Goal: Information Seeking & Learning: Compare options

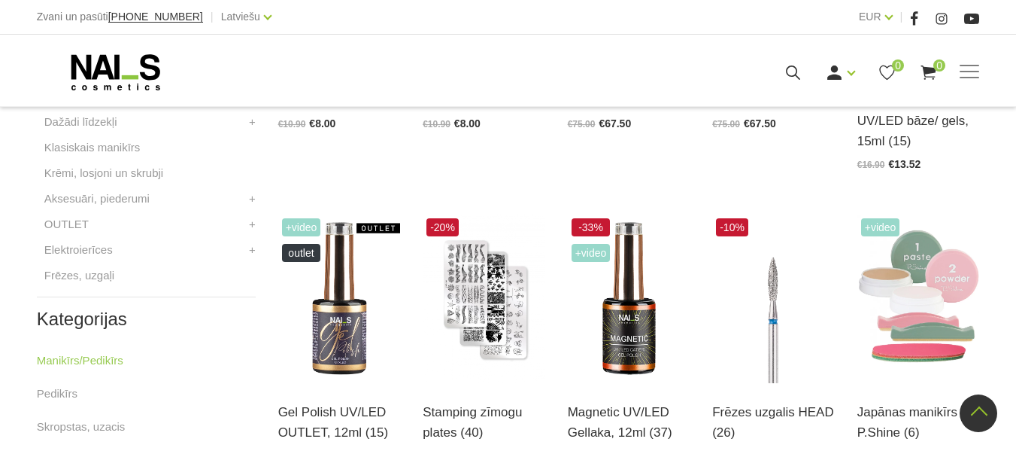
scroll to position [613, 0]
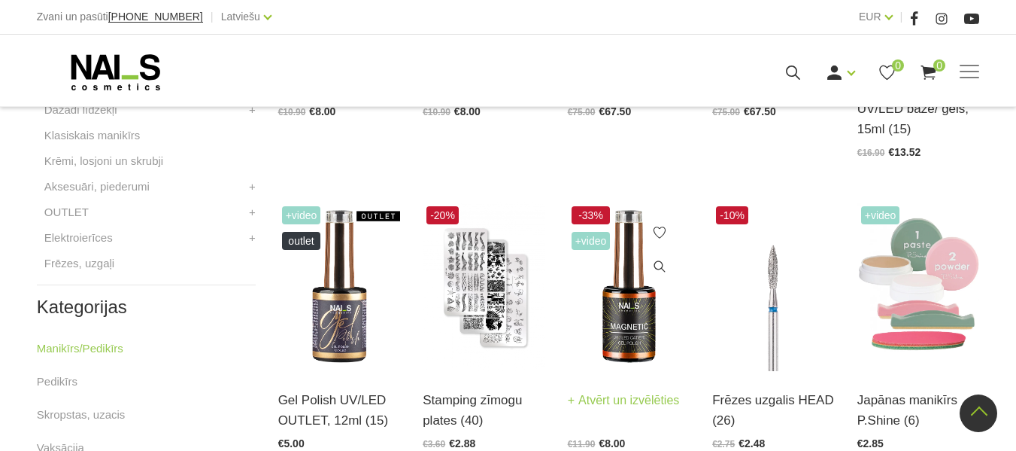
click at [630, 275] on img at bounding box center [629, 286] width 123 height 168
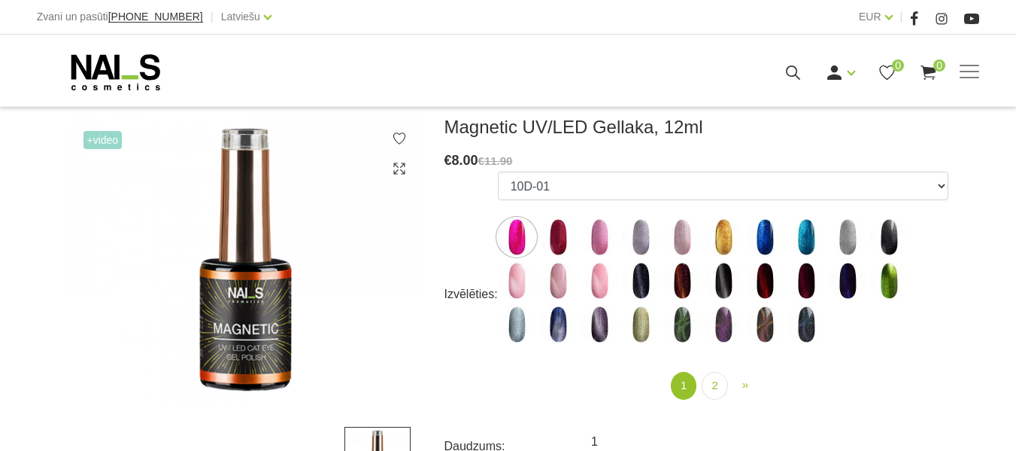
scroll to position [224, 0]
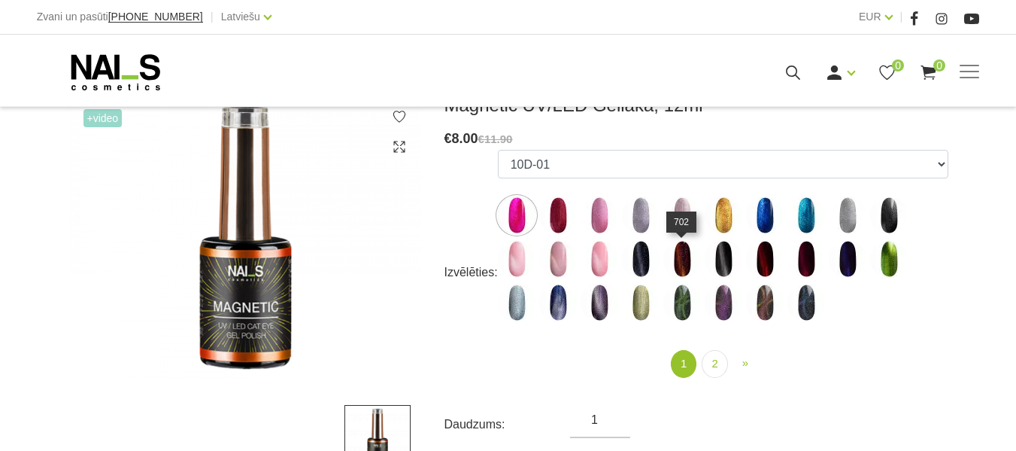
click at [678, 266] on img at bounding box center [683, 259] width 38 height 38
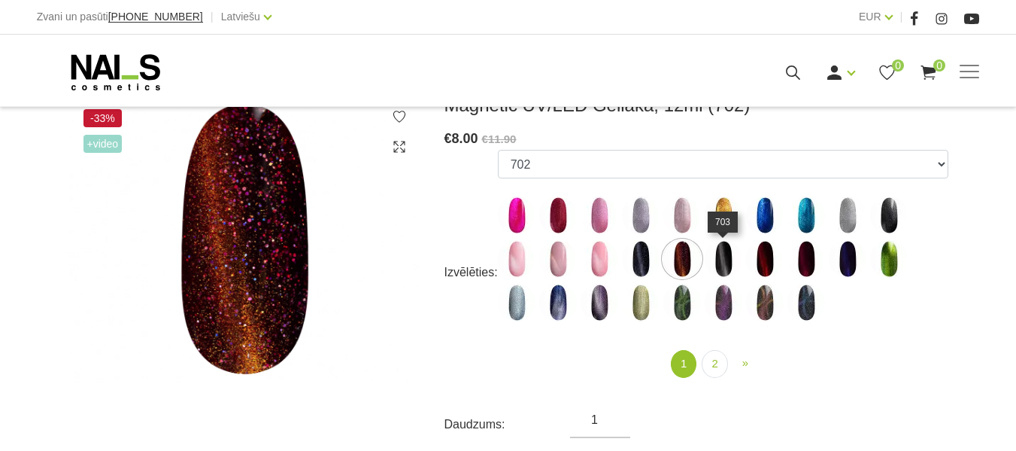
click at [722, 263] on img at bounding box center [724, 259] width 38 height 38
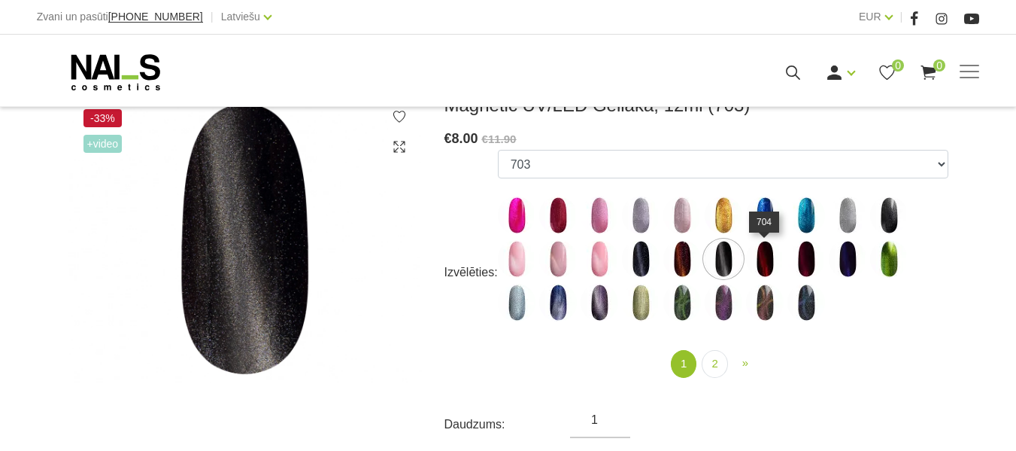
click at [761, 266] on img at bounding box center [765, 259] width 38 height 38
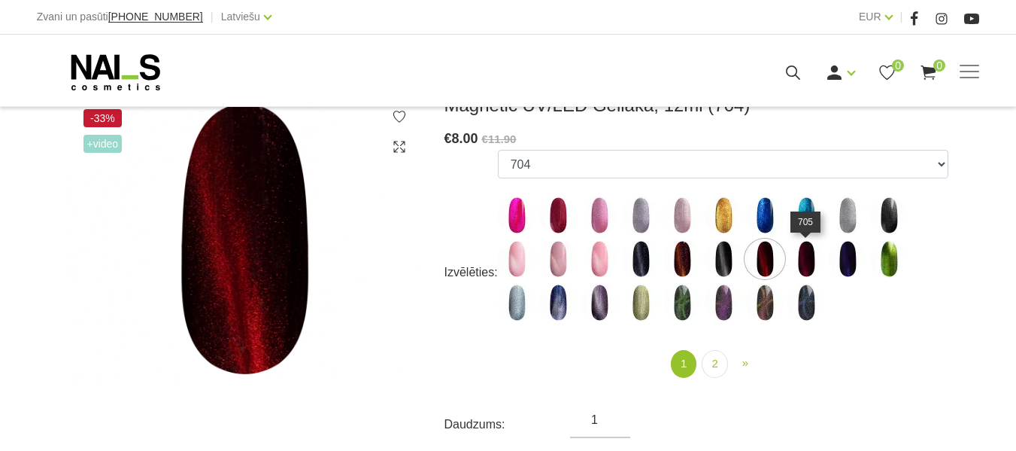
click at [803, 267] on img at bounding box center [807, 259] width 38 height 38
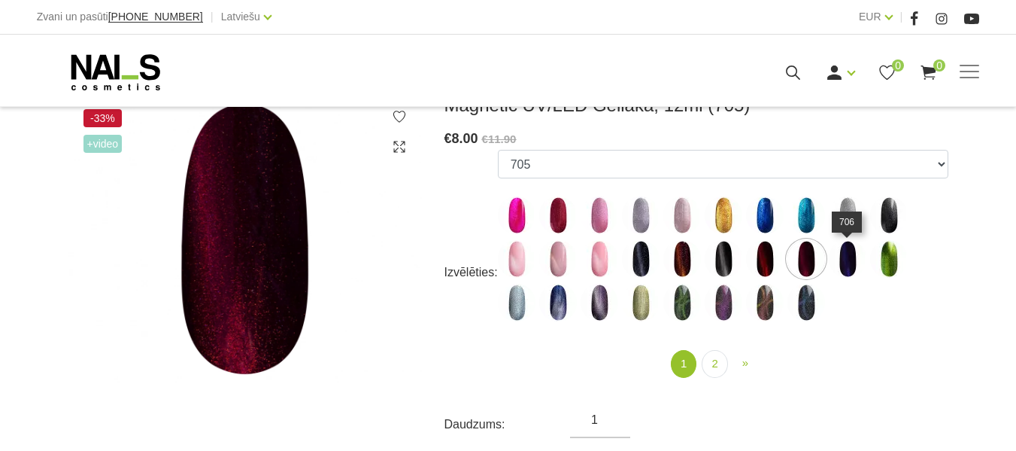
click at [844, 267] on img at bounding box center [848, 259] width 38 height 38
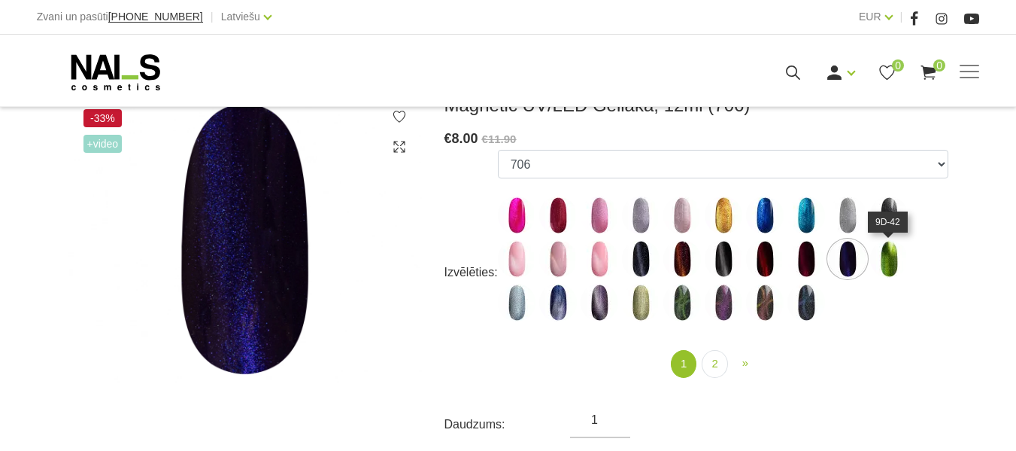
click at [891, 257] on img at bounding box center [889, 259] width 38 height 38
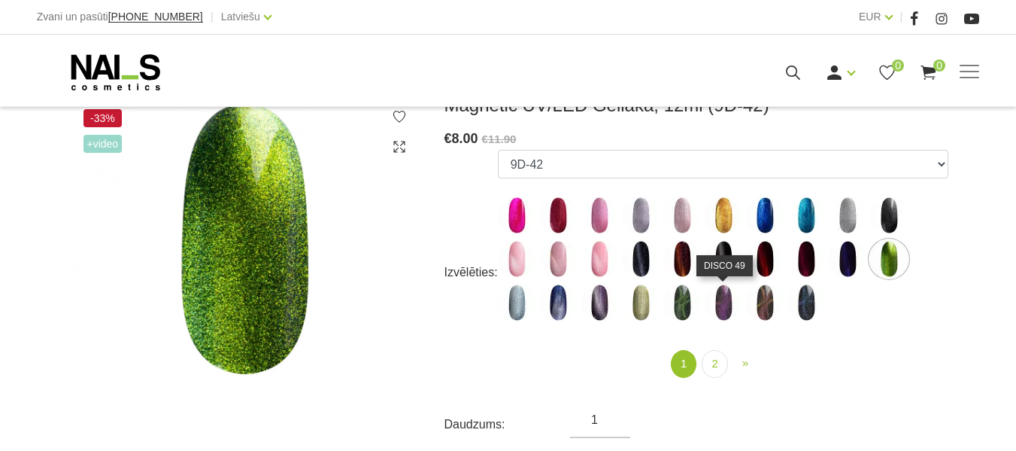
click at [721, 314] on img at bounding box center [724, 303] width 38 height 38
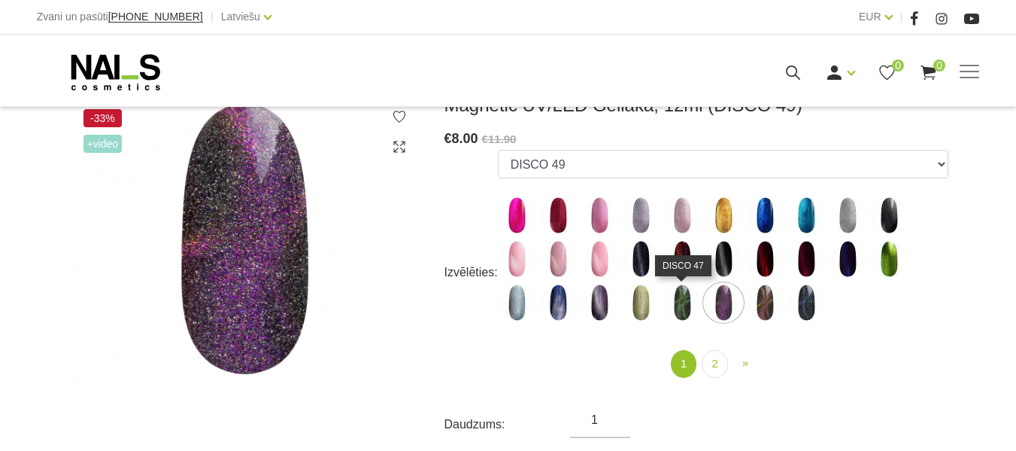
click at [683, 300] on img at bounding box center [683, 303] width 38 height 38
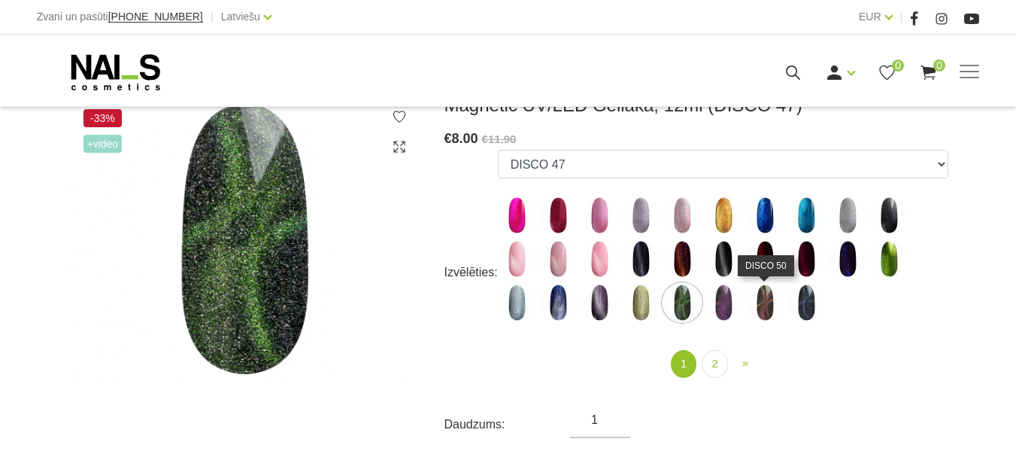
click at [764, 302] on img at bounding box center [765, 303] width 38 height 38
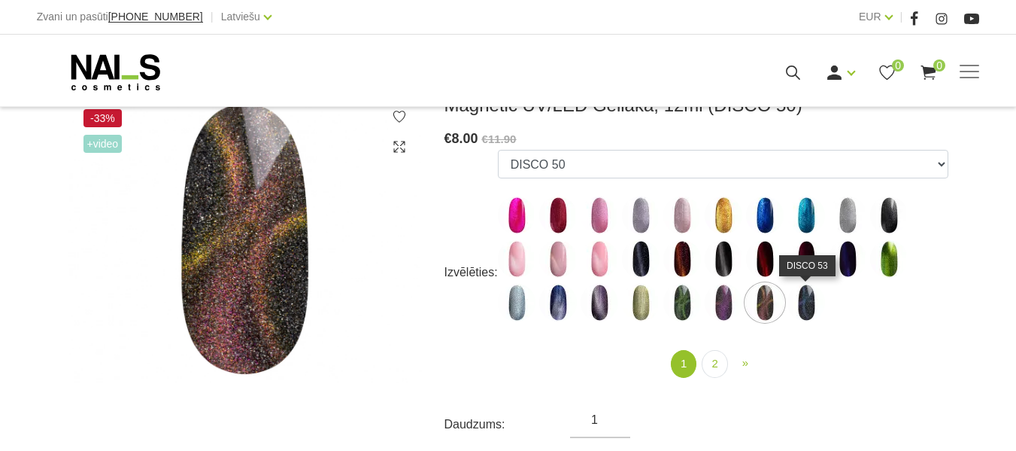
click at [808, 308] on img at bounding box center [807, 303] width 38 height 38
select select "5592"
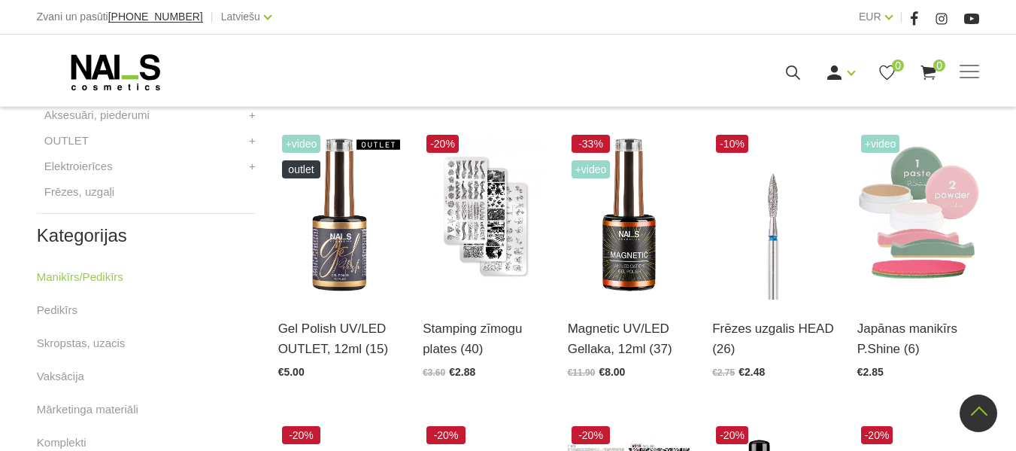
scroll to position [685, 0]
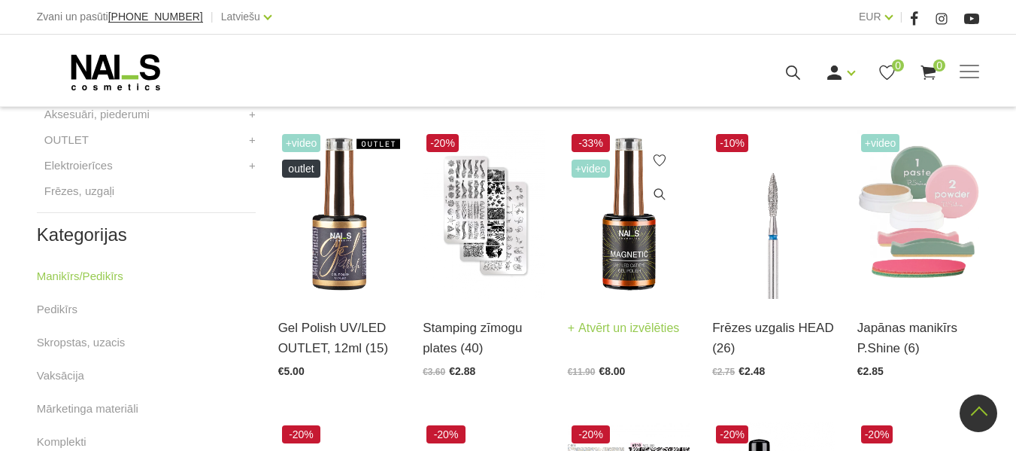
click at [620, 240] on img at bounding box center [629, 214] width 123 height 168
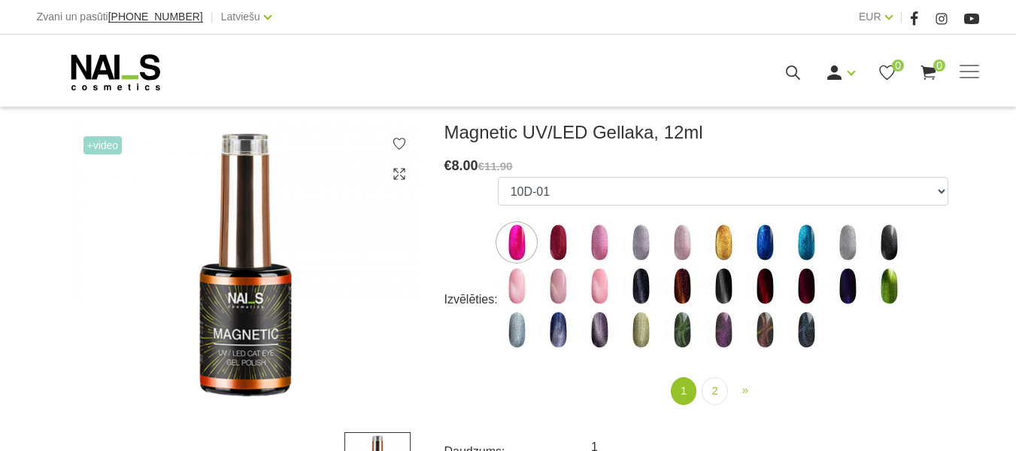
scroll to position [206, 0]
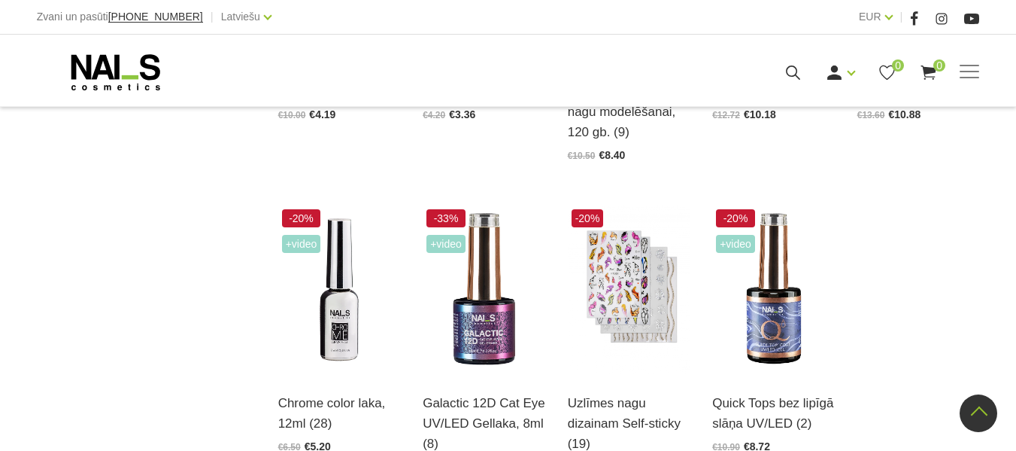
scroll to position [1547, 0]
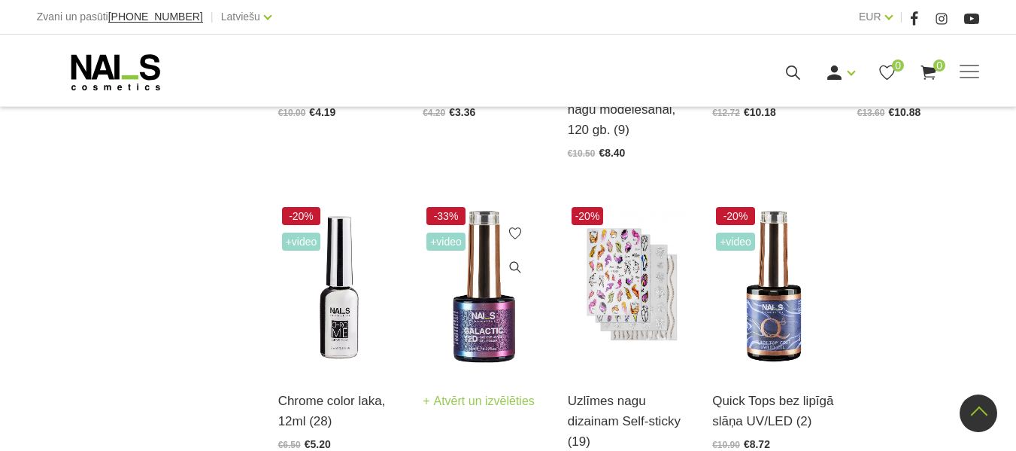
click at [478, 280] on img at bounding box center [484, 287] width 123 height 168
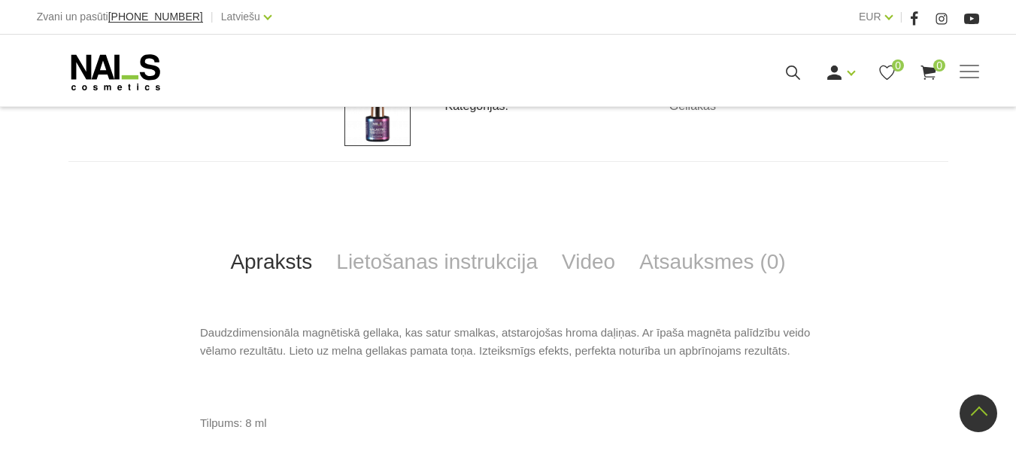
scroll to position [550, 0]
click at [592, 268] on link "Video" at bounding box center [588, 261] width 77 height 50
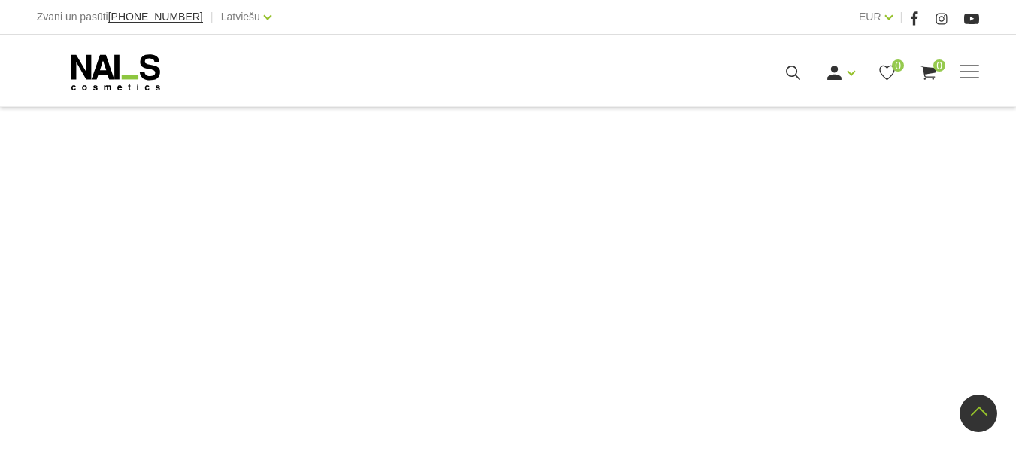
scroll to position [743, 0]
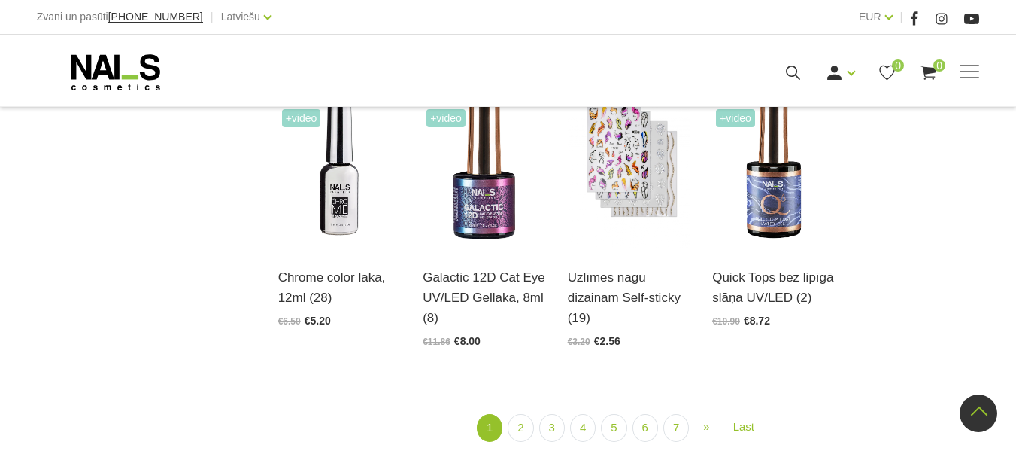
scroll to position [1671, 0]
click at [521, 413] on link "2" at bounding box center [521, 427] width 26 height 28
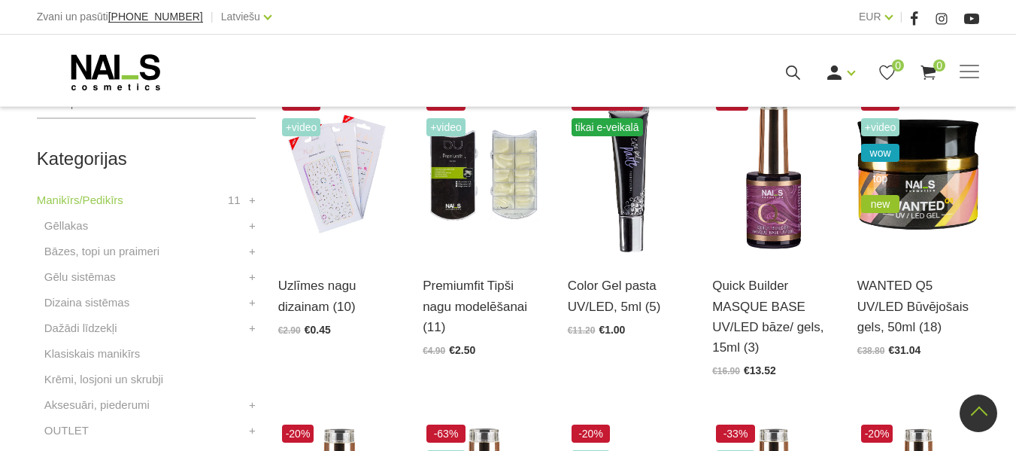
scroll to position [338, 0]
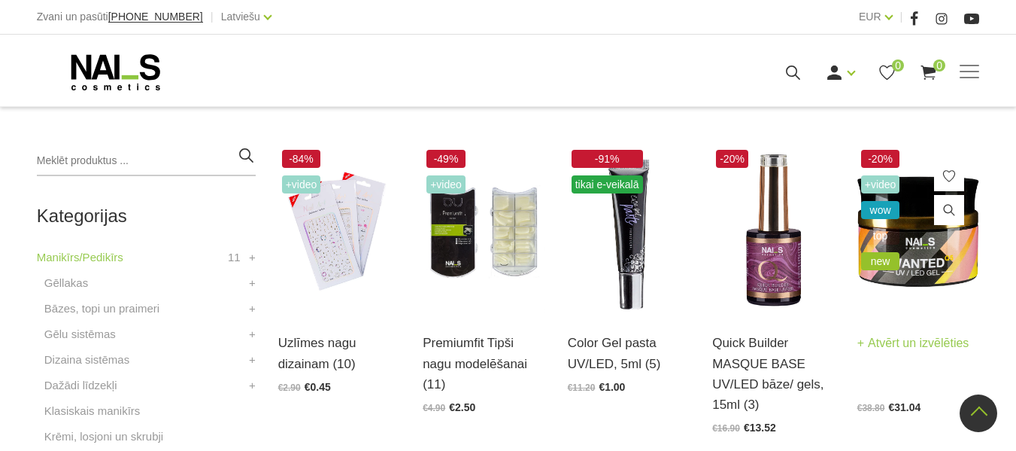
click at [920, 226] on img at bounding box center [919, 230] width 123 height 168
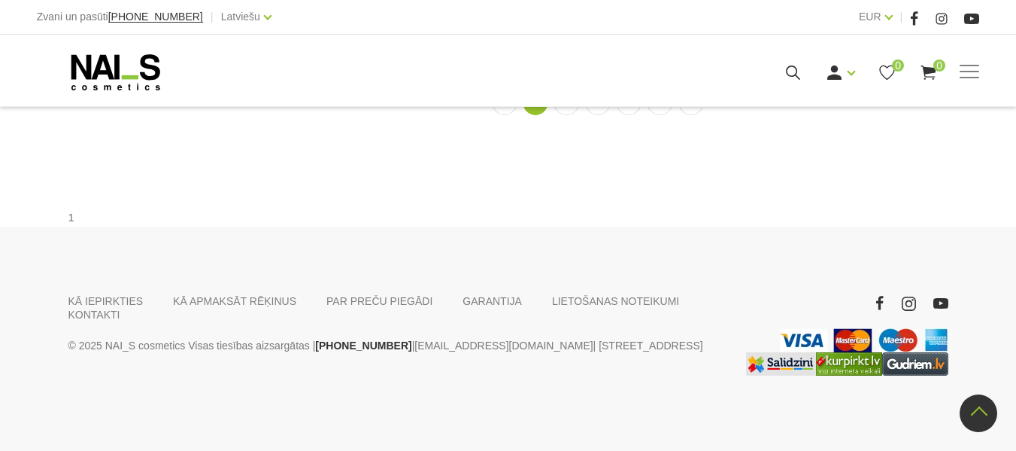
scroll to position [1715, 0]
click at [570, 115] on link "3" at bounding box center [567, 101] width 26 height 28
click at [596, 115] on link "4" at bounding box center [598, 101] width 26 height 28
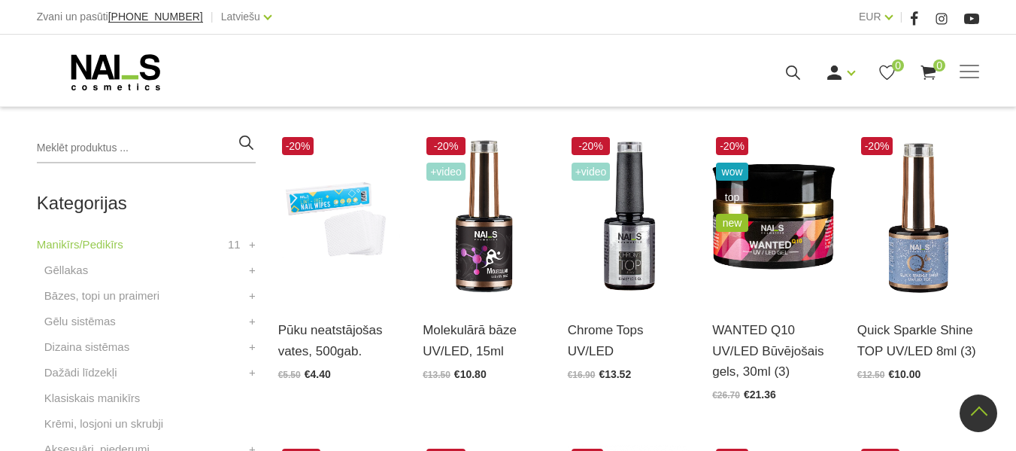
scroll to position [350, 0]
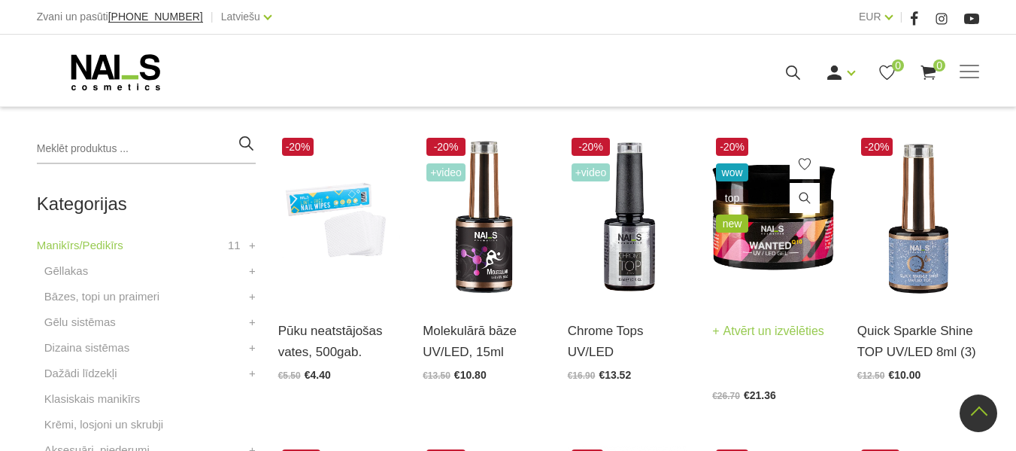
click at [767, 240] on img at bounding box center [773, 218] width 123 height 168
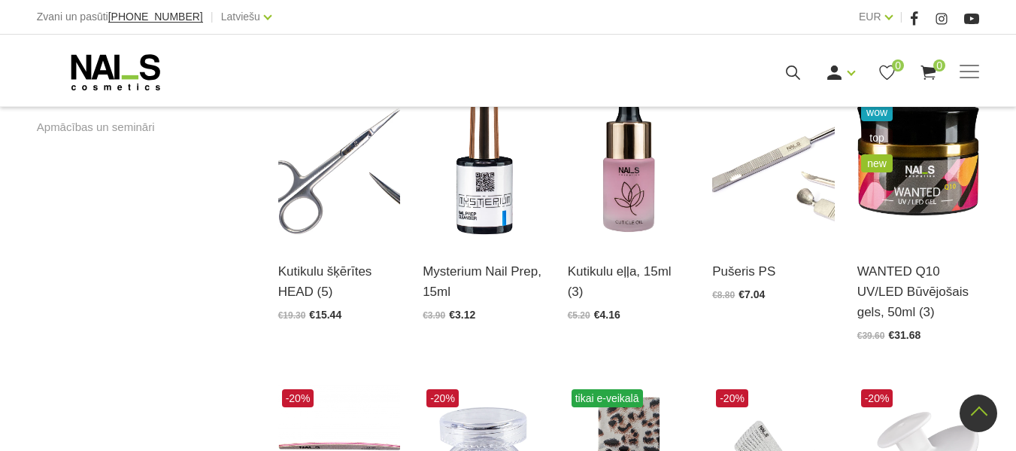
scroll to position [1034, 0]
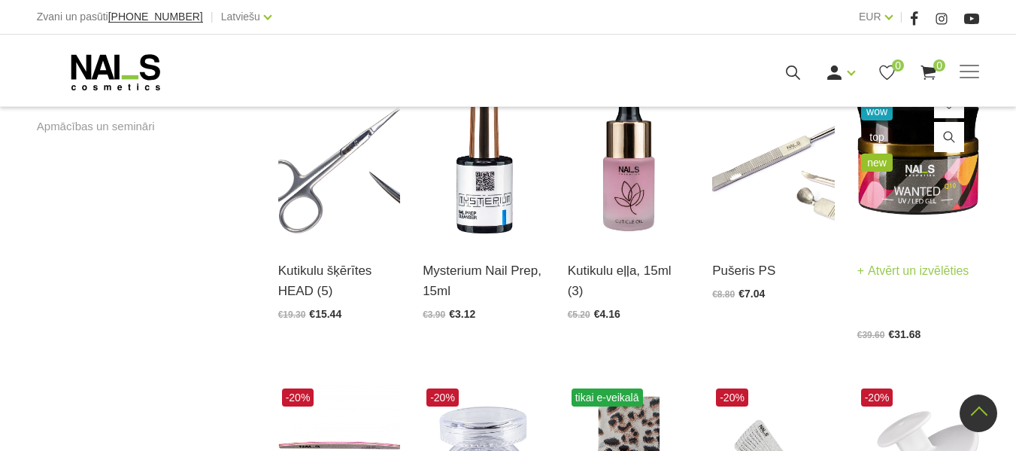
click at [925, 202] on img at bounding box center [919, 157] width 123 height 168
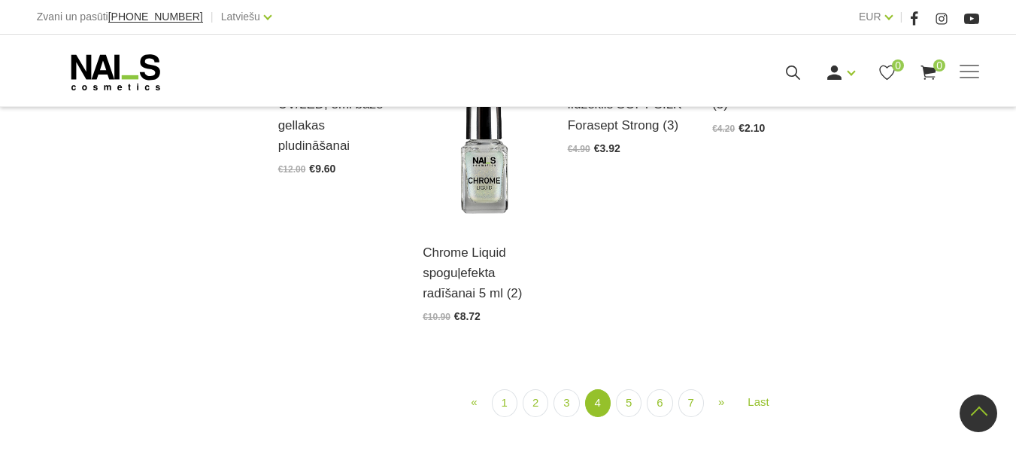
scroll to position [1676, 0]
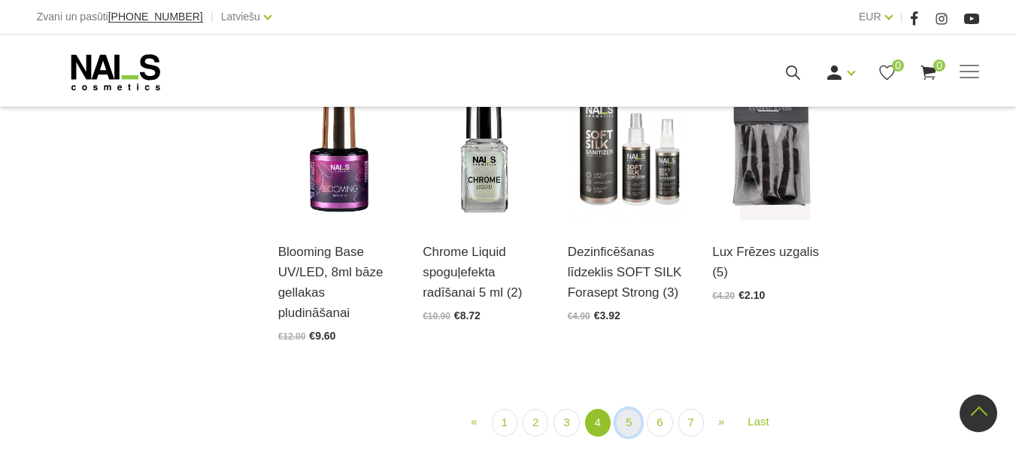
click at [632, 409] on link "5" at bounding box center [629, 423] width 26 height 28
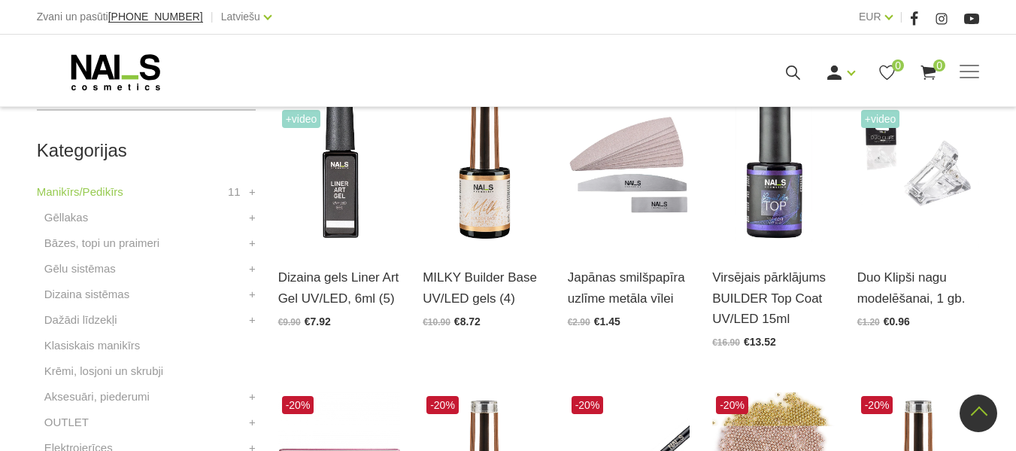
scroll to position [326, 0]
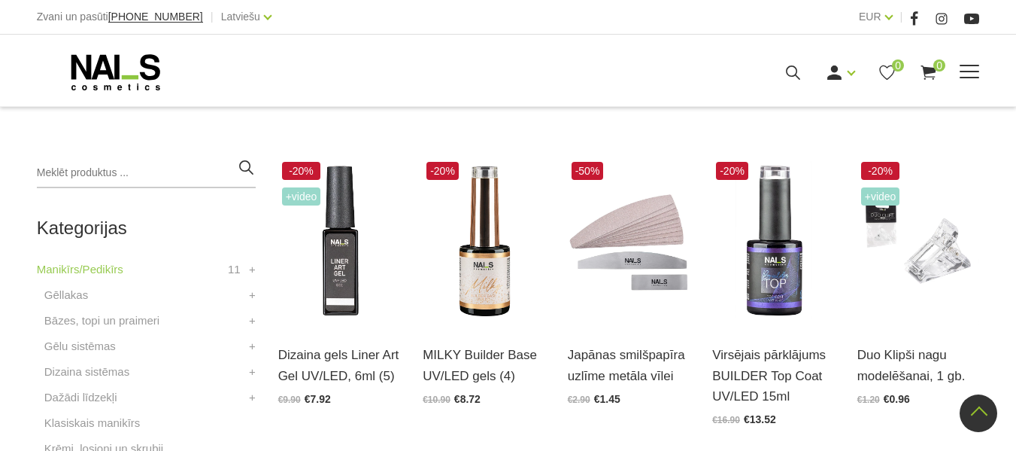
click at [0, 0] on link "Gēllakas" at bounding box center [0, 0] width 0 height 0
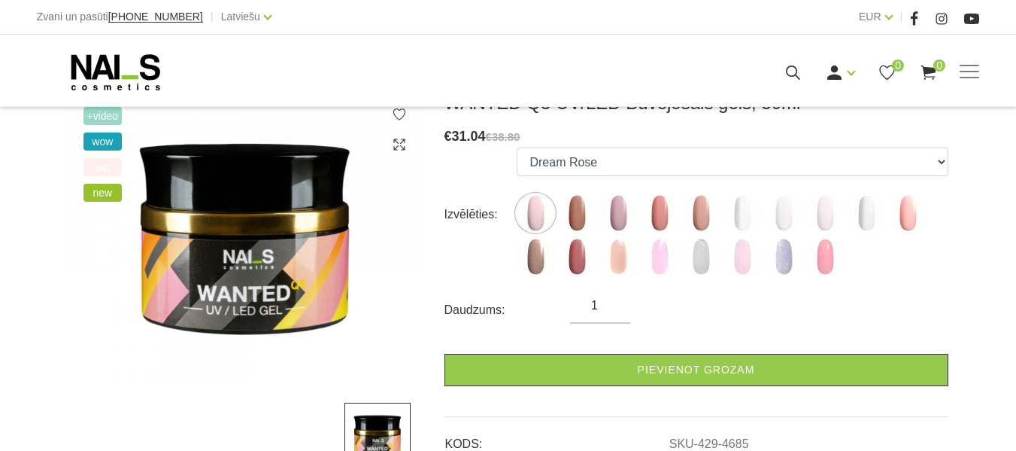
scroll to position [227, 0]
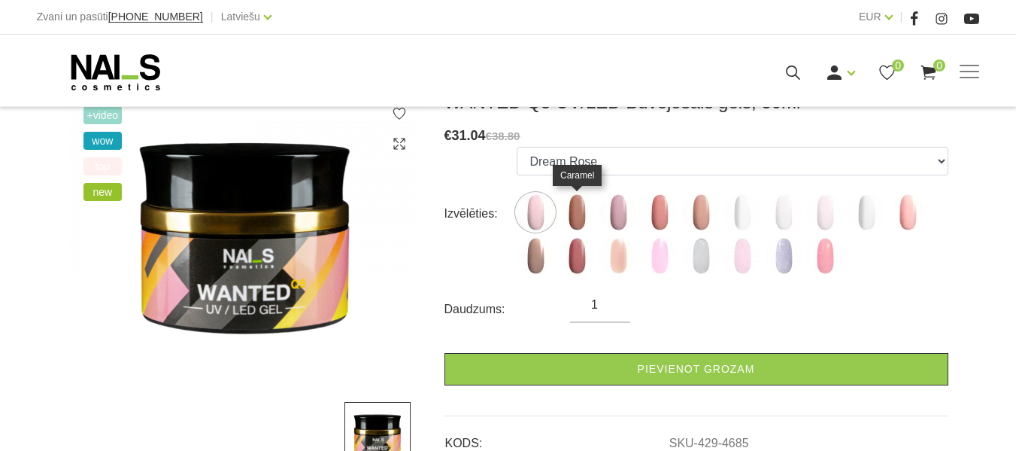
click at [577, 225] on img at bounding box center [577, 212] width 38 height 38
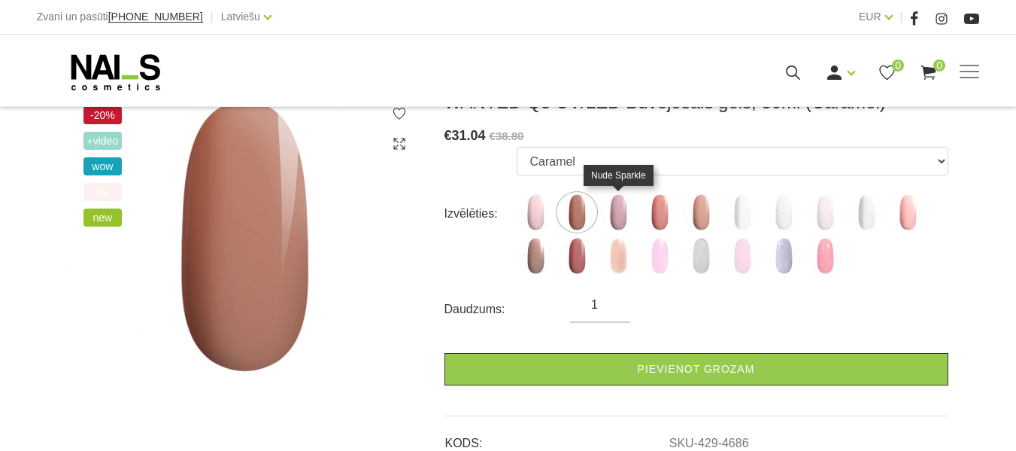
click at [616, 220] on img at bounding box center [619, 212] width 38 height 38
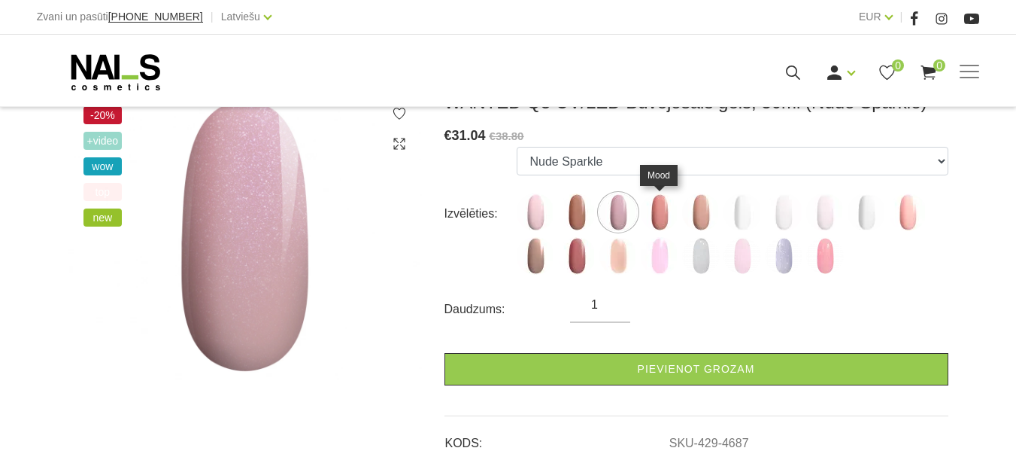
click at [659, 217] on img at bounding box center [660, 212] width 38 height 38
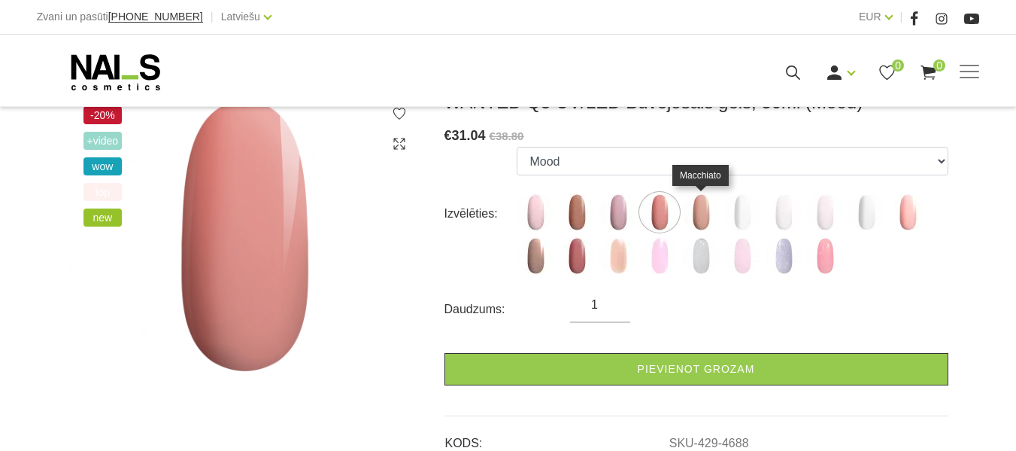
click at [697, 220] on img at bounding box center [701, 212] width 38 height 38
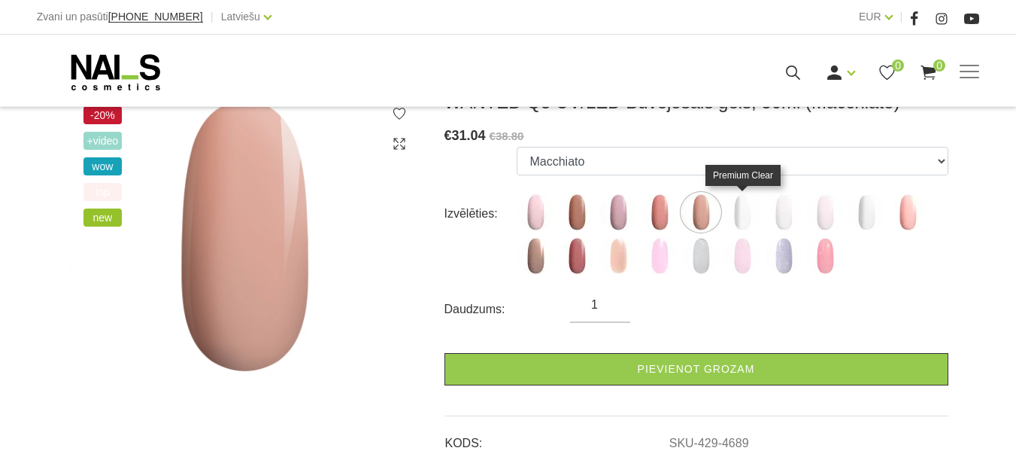
click at [739, 220] on img at bounding box center [743, 212] width 38 height 38
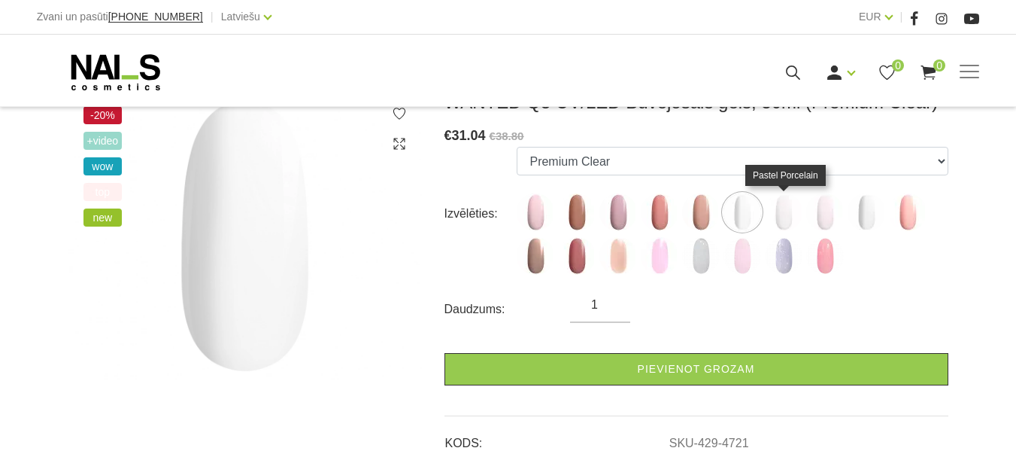
click at [779, 222] on img at bounding box center [784, 212] width 38 height 38
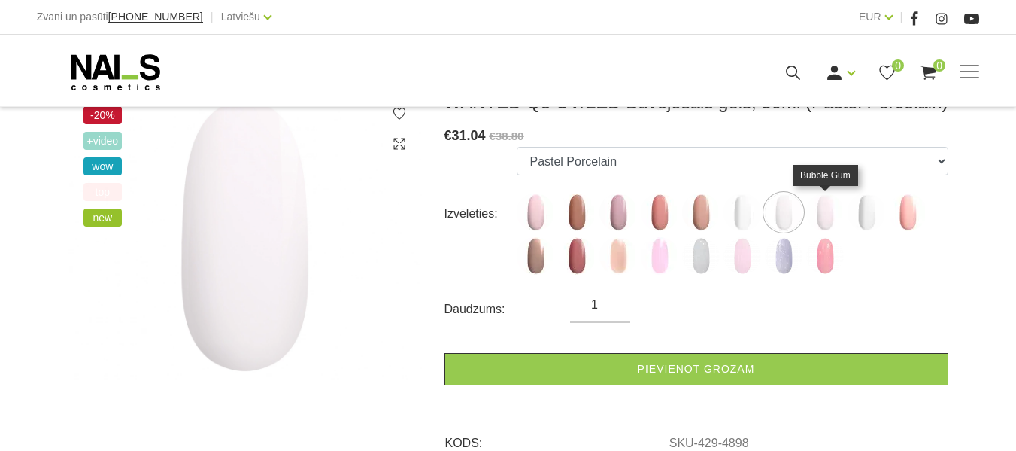
click at [825, 223] on img at bounding box center [826, 212] width 38 height 38
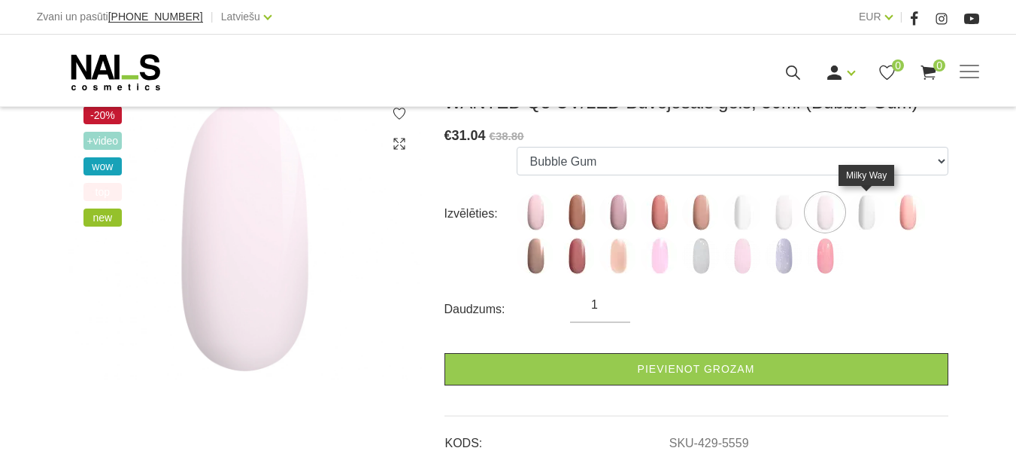
click at [864, 223] on img at bounding box center [867, 212] width 38 height 38
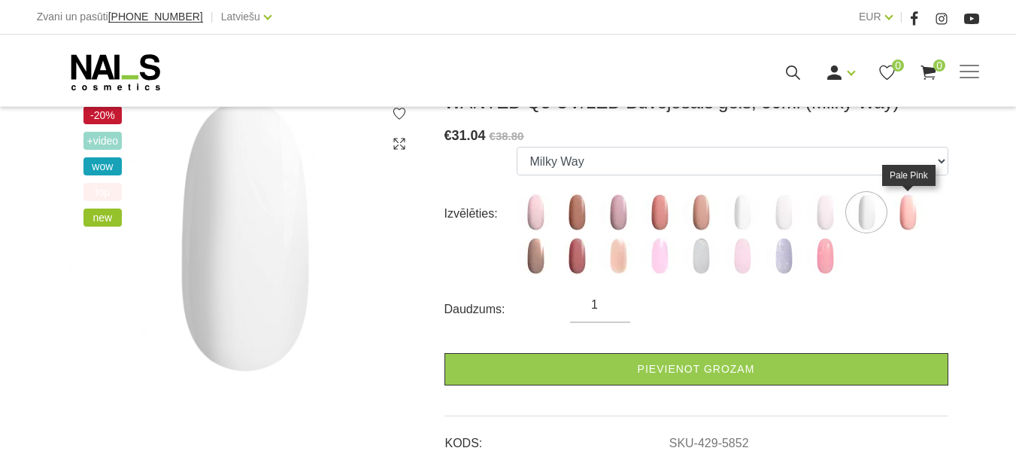
click at [911, 219] on img at bounding box center [908, 212] width 38 height 38
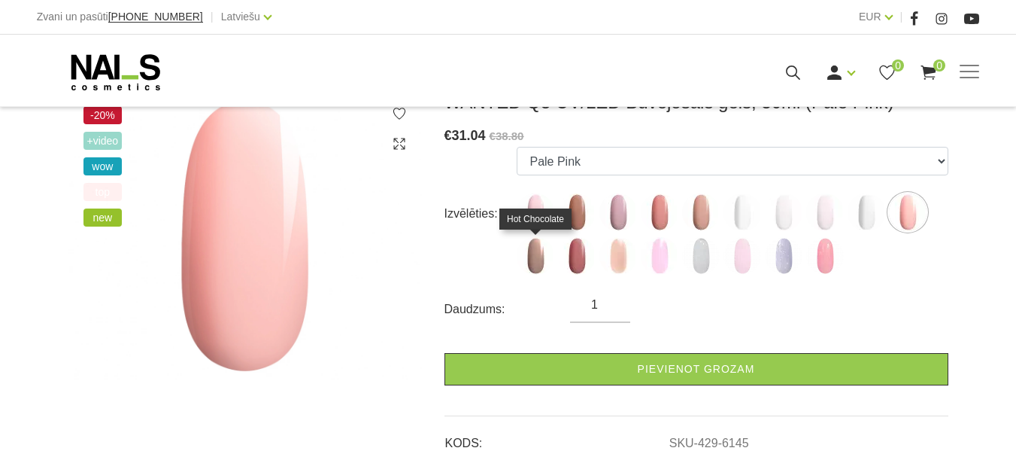
click at [539, 253] on img at bounding box center [536, 256] width 38 height 38
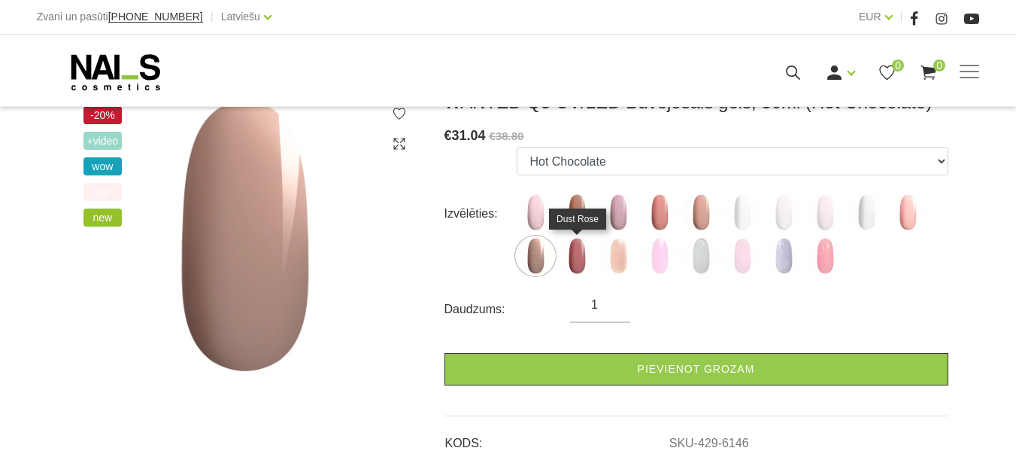
click at [576, 264] on img at bounding box center [577, 256] width 38 height 38
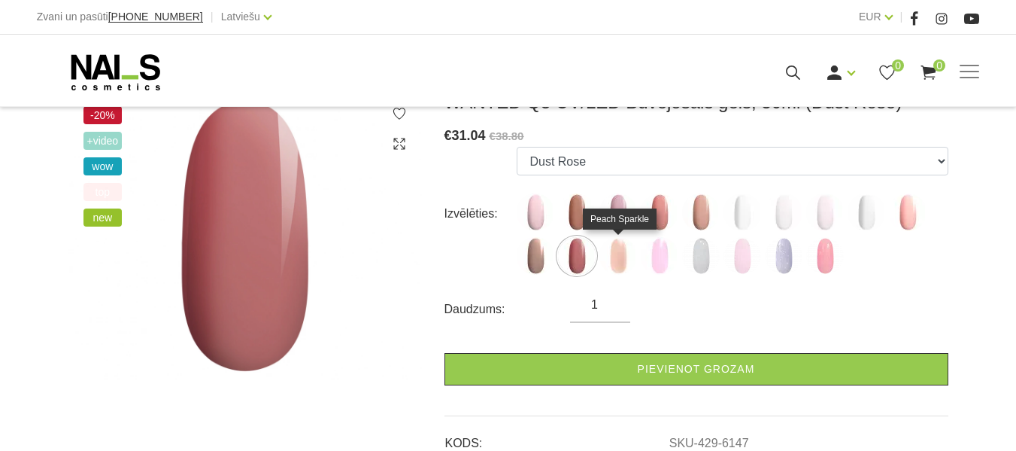
click at [620, 263] on img at bounding box center [619, 256] width 38 height 38
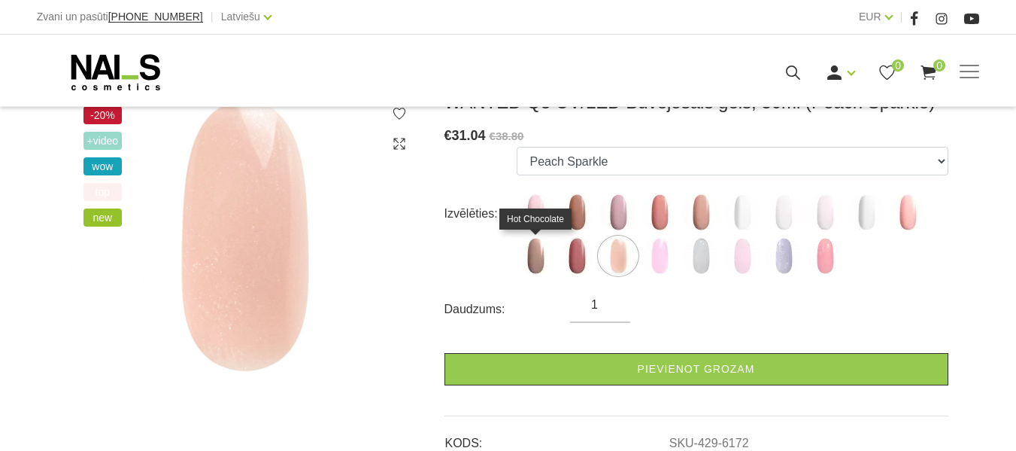
click at [538, 257] on img at bounding box center [536, 256] width 38 height 38
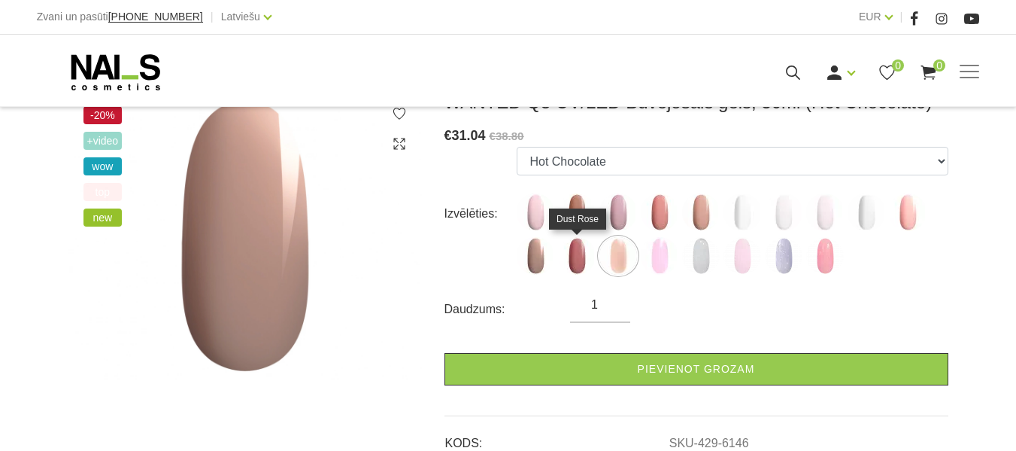
click at [578, 265] on img at bounding box center [577, 256] width 38 height 38
select select "6147"
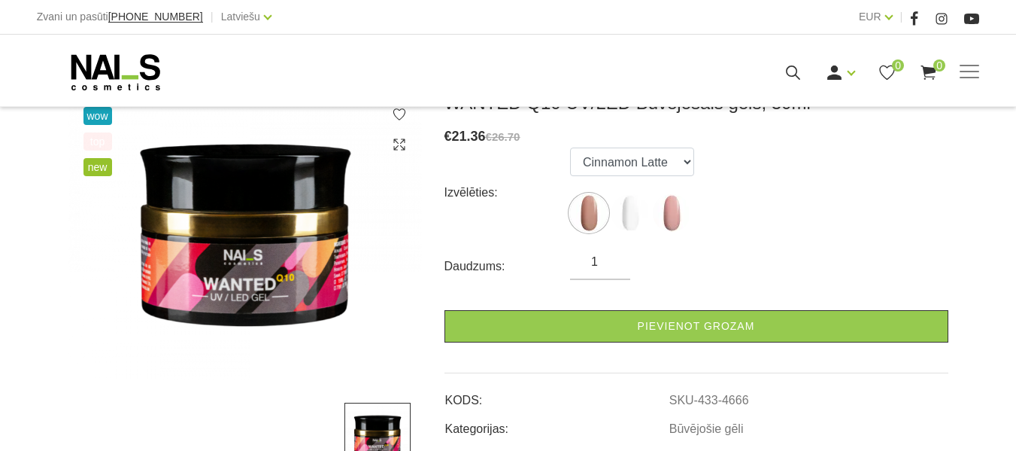
scroll to position [227, 0]
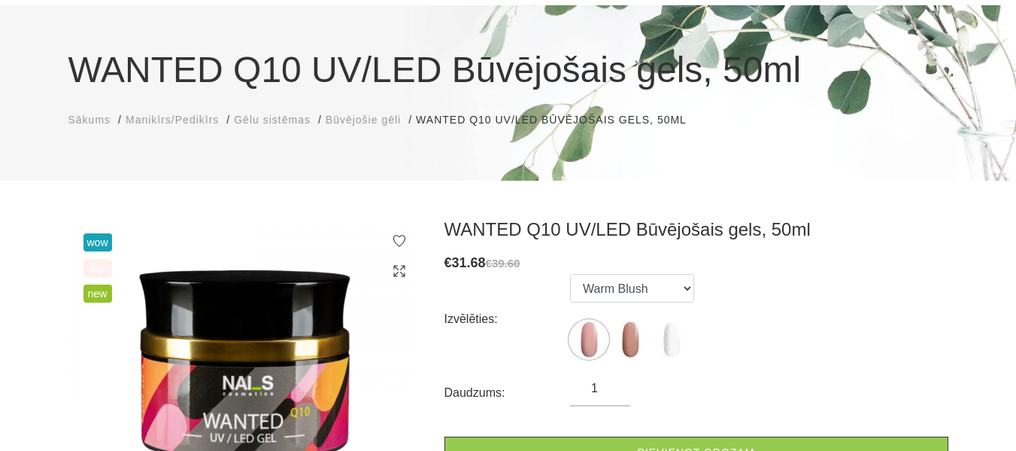
scroll to position [102, 0]
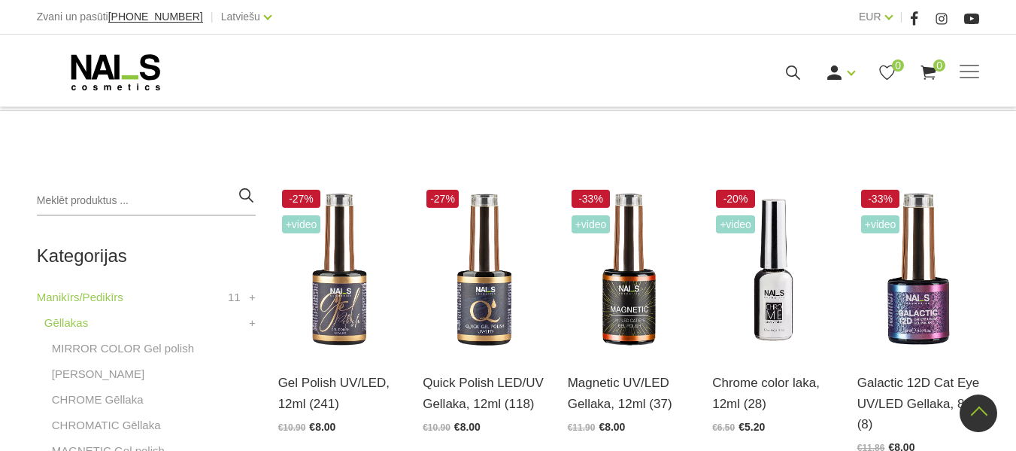
scroll to position [260, 0]
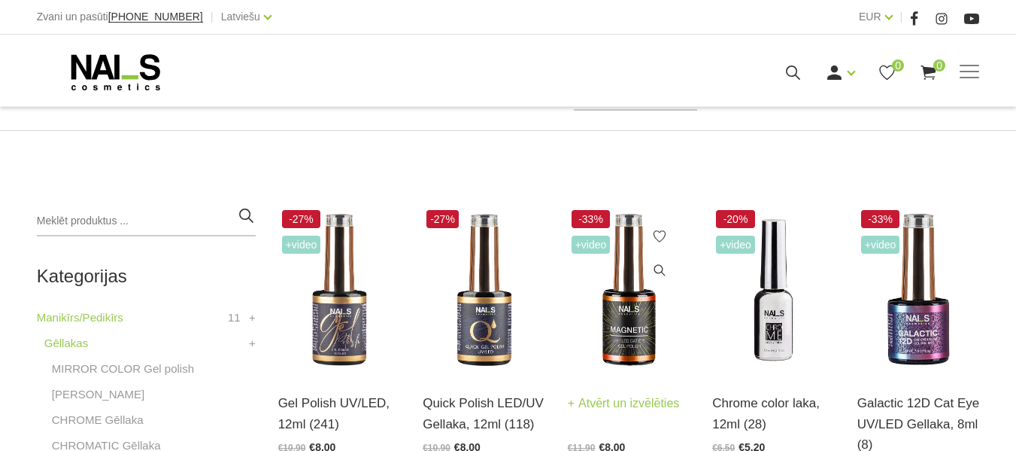
click at [635, 314] on img at bounding box center [629, 290] width 123 height 168
click at [339, 337] on img at bounding box center [339, 290] width 123 height 168
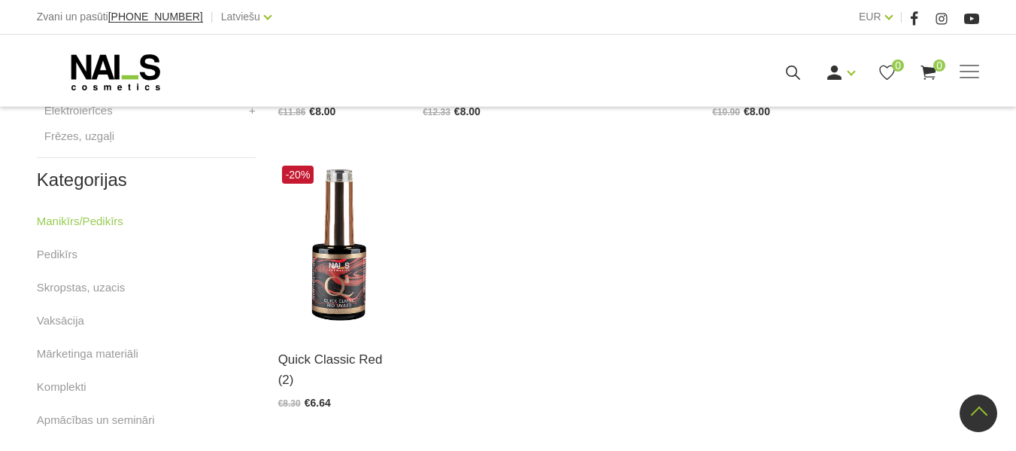
scroll to position [928, 0]
click at [348, 281] on img at bounding box center [339, 244] width 123 height 168
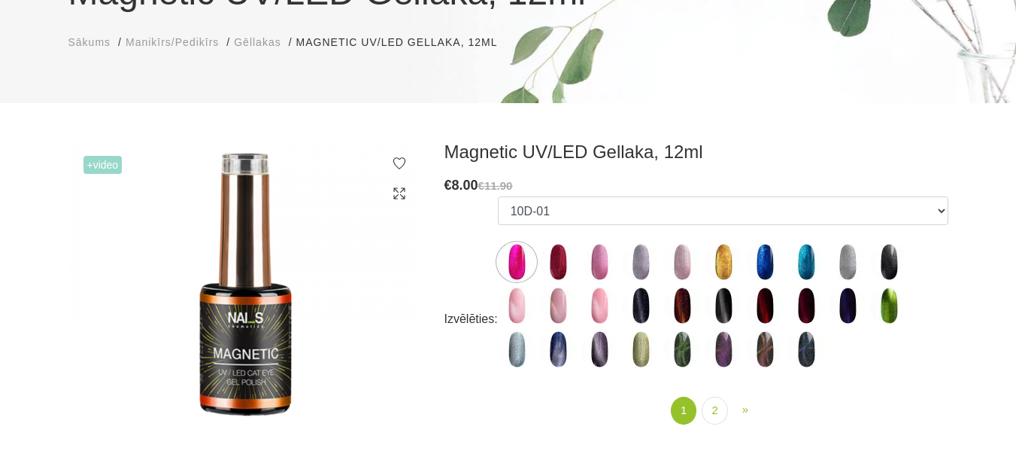
scroll to position [178, 0]
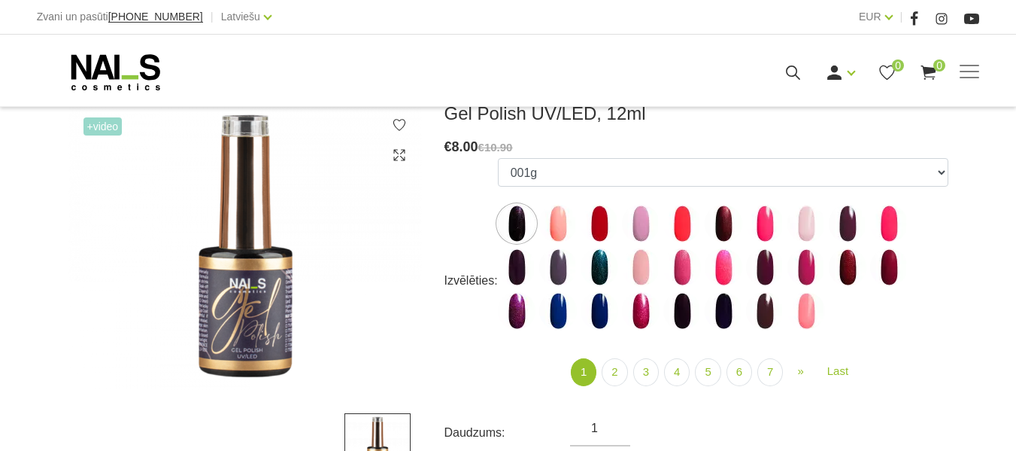
scroll to position [214, 0]
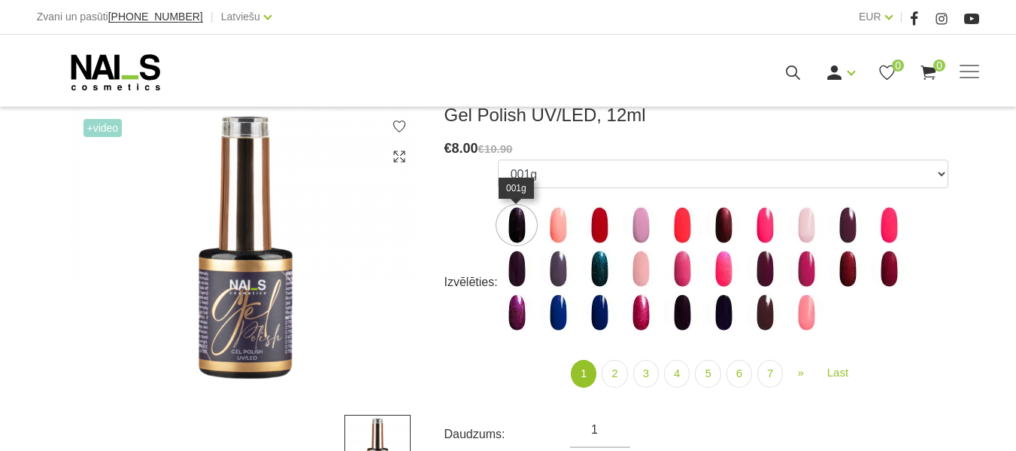
click at [521, 226] on img at bounding box center [517, 225] width 38 height 38
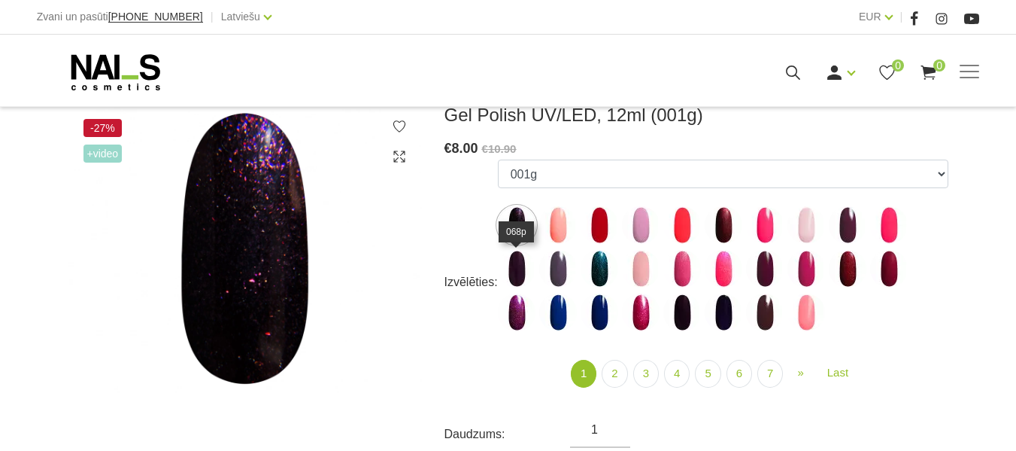
click at [512, 270] on img at bounding box center [517, 269] width 38 height 38
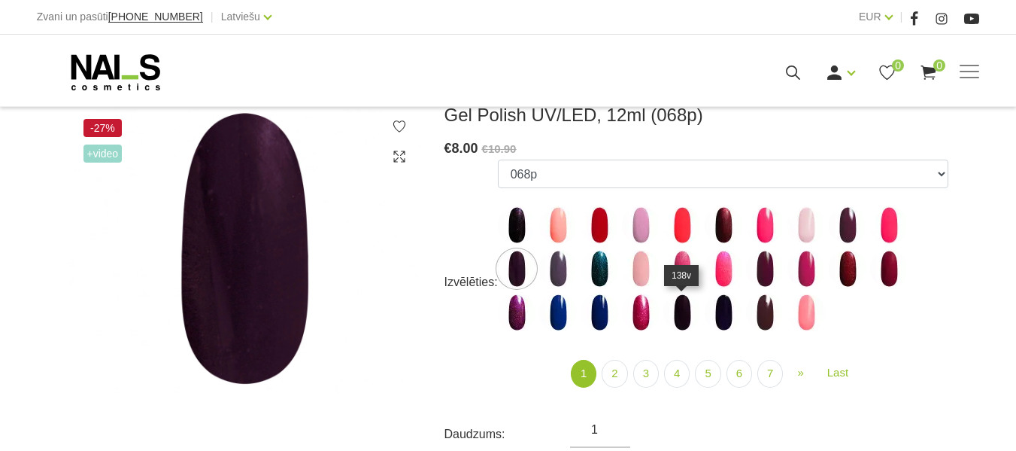
click at [682, 322] on img at bounding box center [683, 312] width 38 height 38
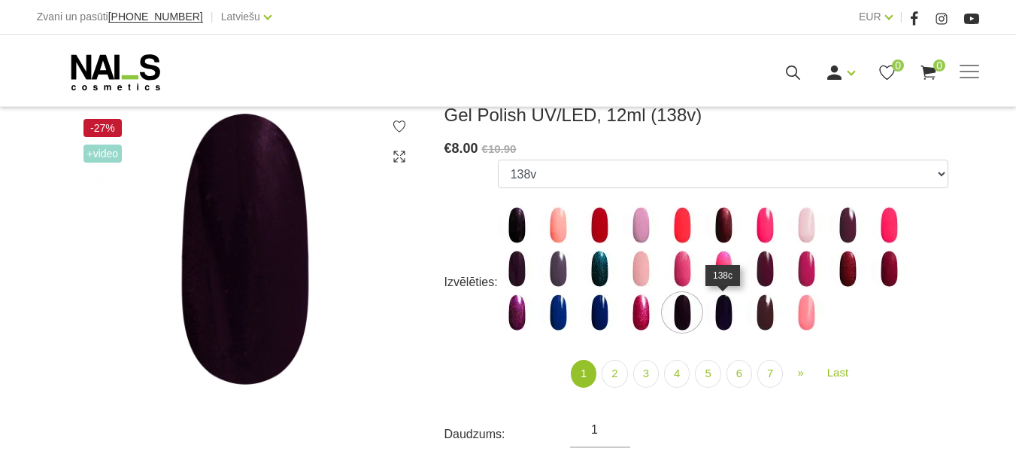
click at [728, 313] on img at bounding box center [724, 312] width 38 height 38
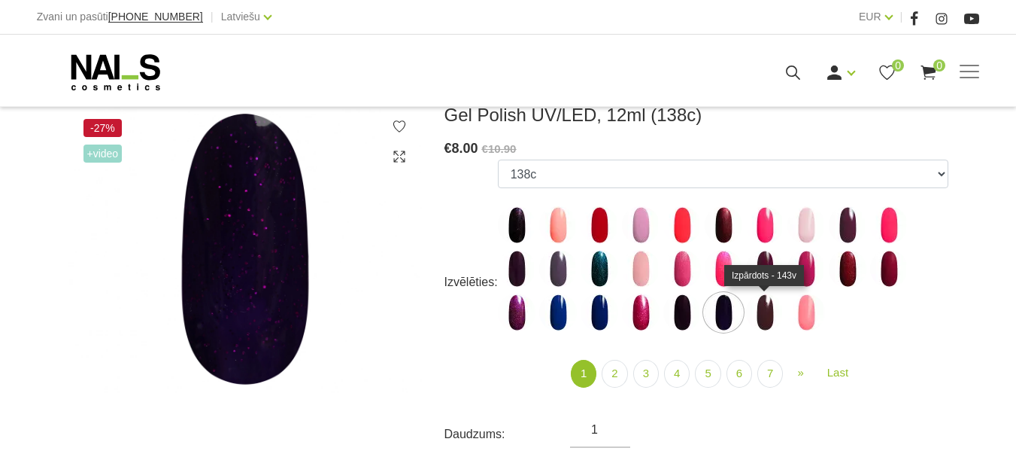
click at [768, 314] on img at bounding box center [765, 312] width 38 height 38
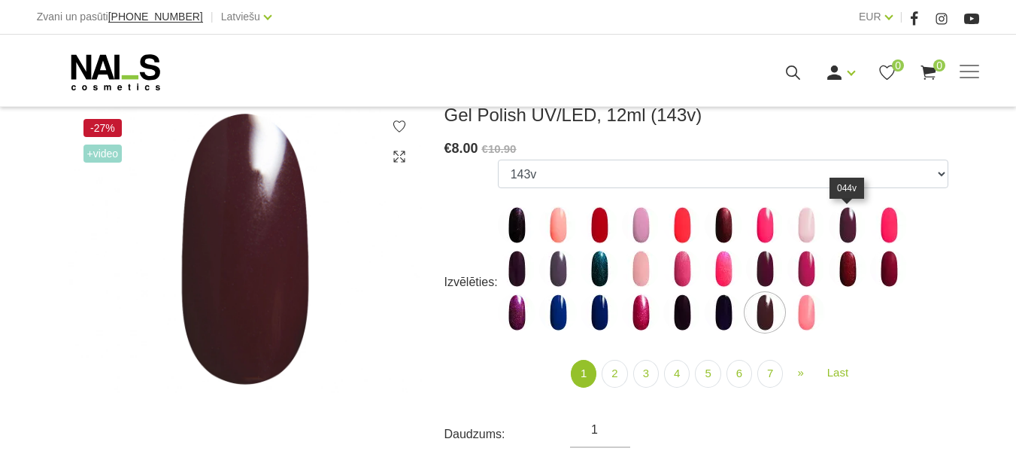
click at [844, 220] on img at bounding box center [848, 225] width 38 height 38
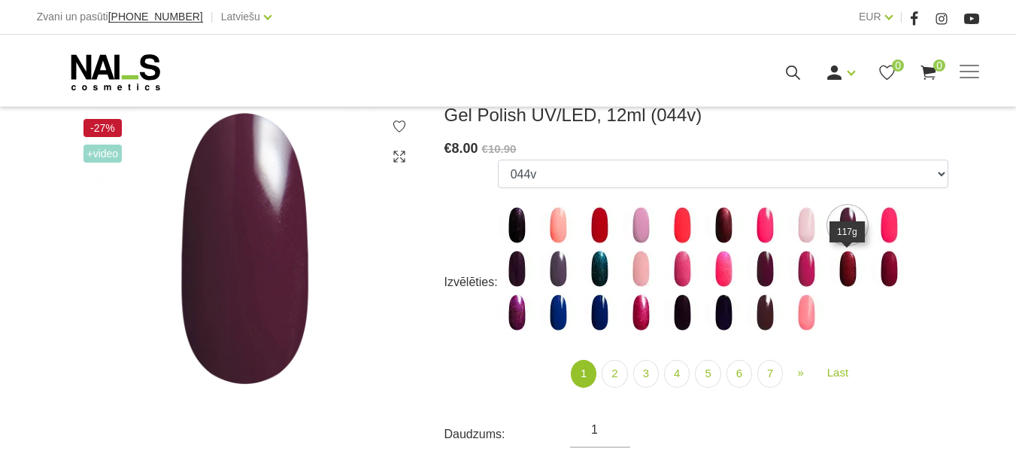
click at [844, 260] on img at bounding box center [848, 269] width 38 height 38
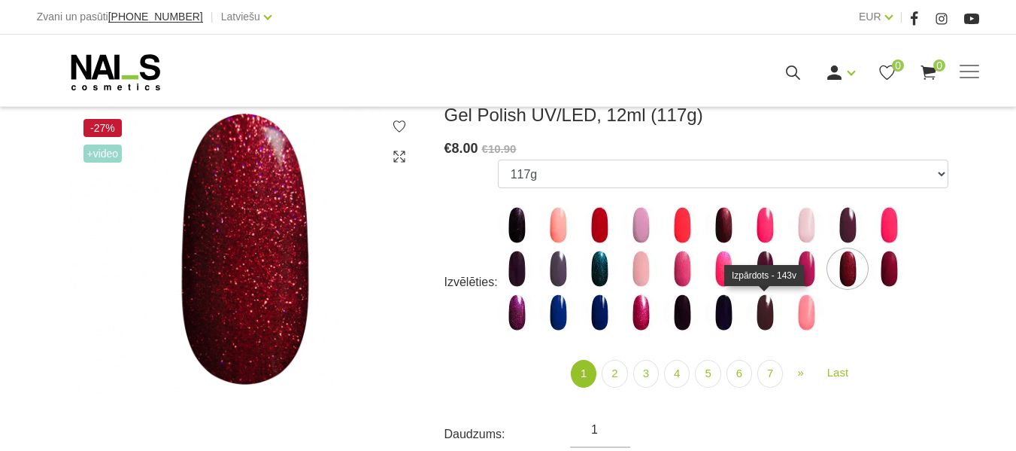
click at [762, 309] on img at bounding box center [765, 312] width 38 height 38
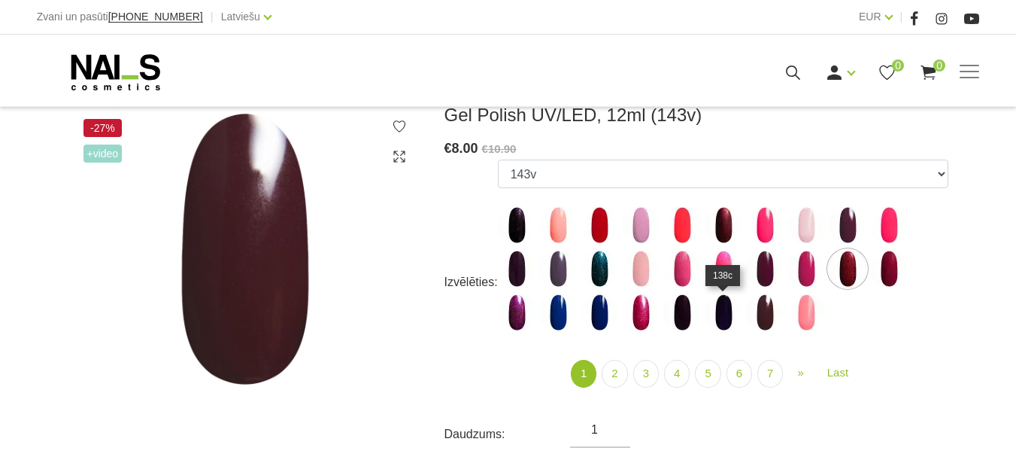
click at [724, 311] on img at bounding box center [724, 312] width 38 height 38
select select "4036"
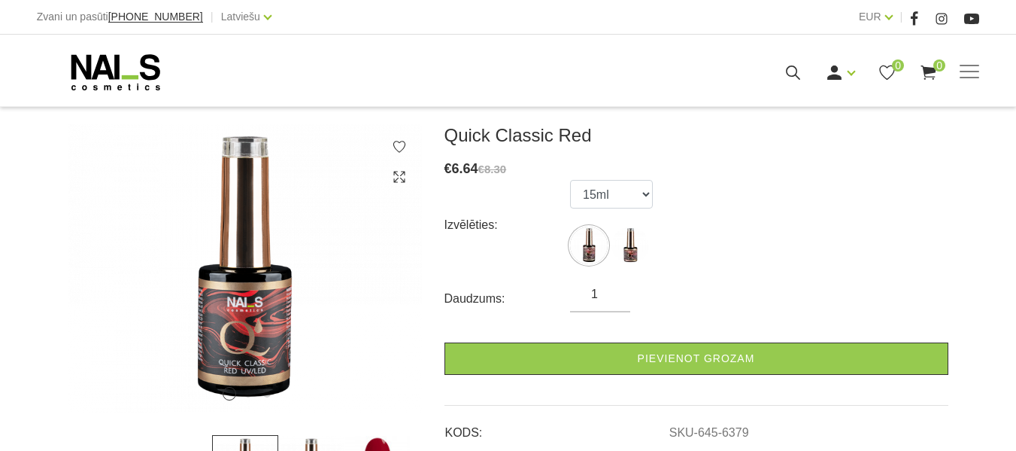
scroll to position [195, 0]
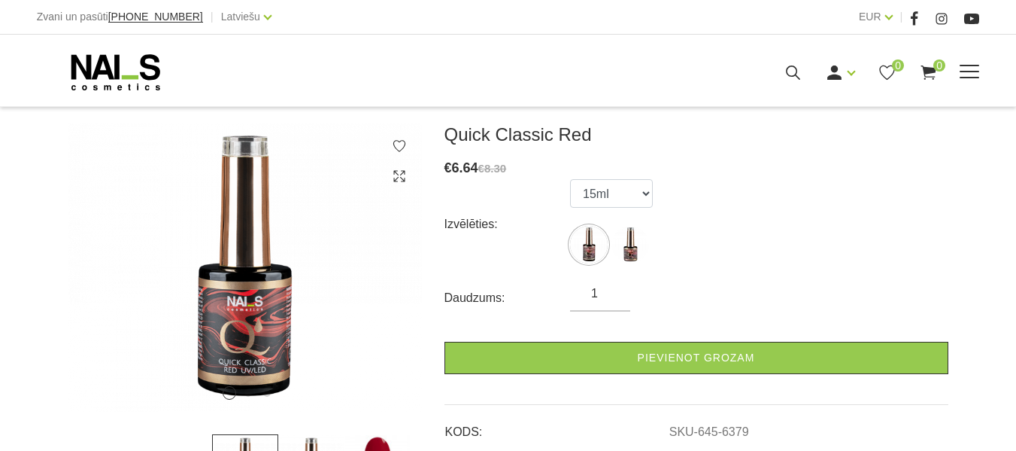
click at [0, 0] on link "Gēlu sistēmas" at bounding box center [0, 0] width 0 height 0
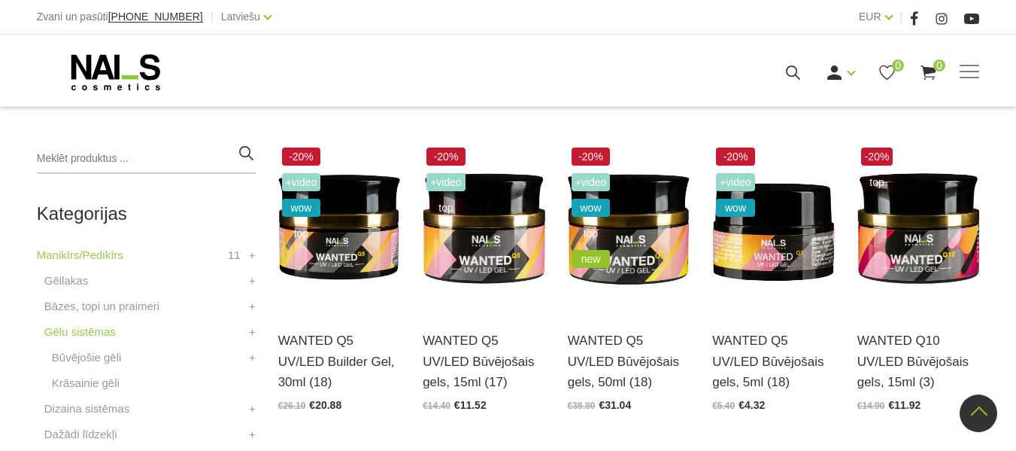
scroll to position [321, 0]
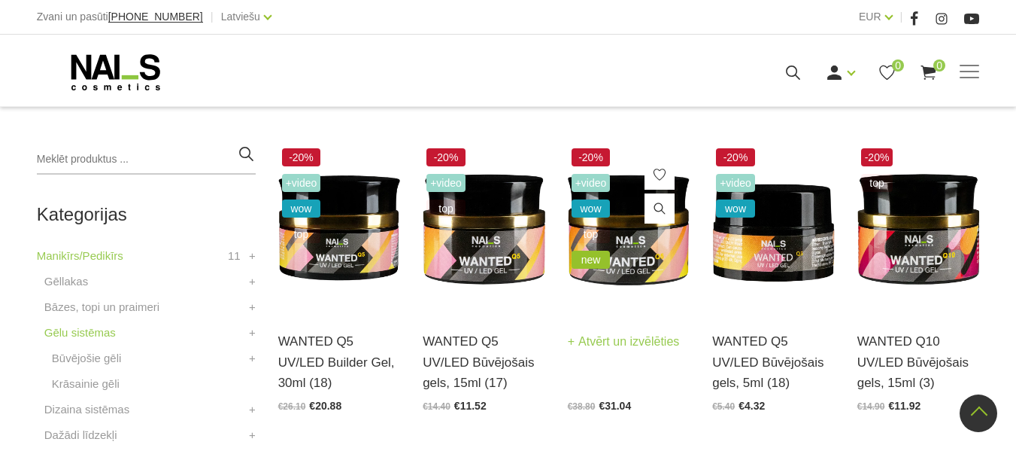
click at [632, 242] on img at bounding box center [629, 228] width 123 height 168
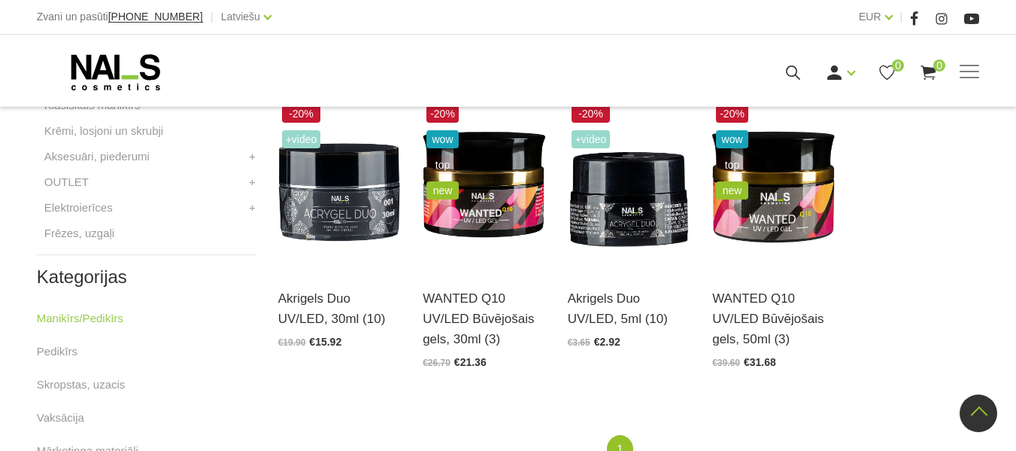
scroll to position [689, 0]
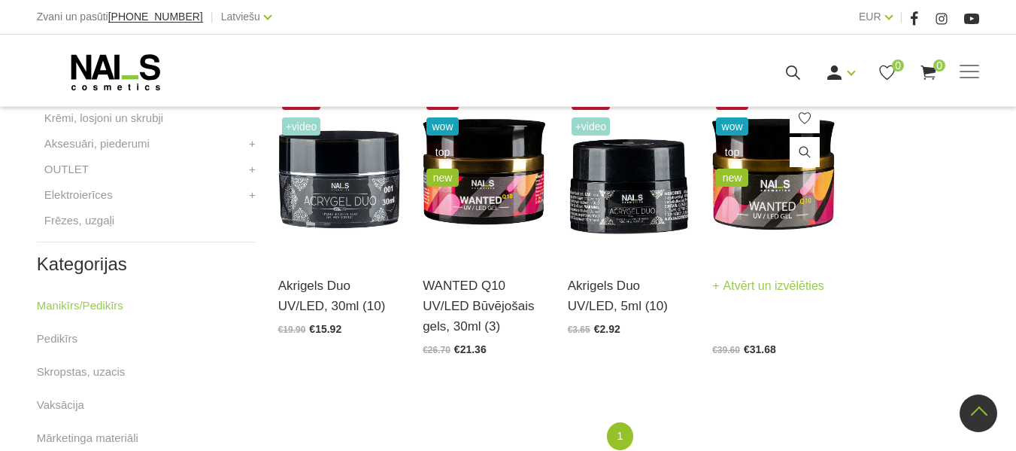
click at [747, 190] on img at bounding box center [773, 172] width 123 height 168
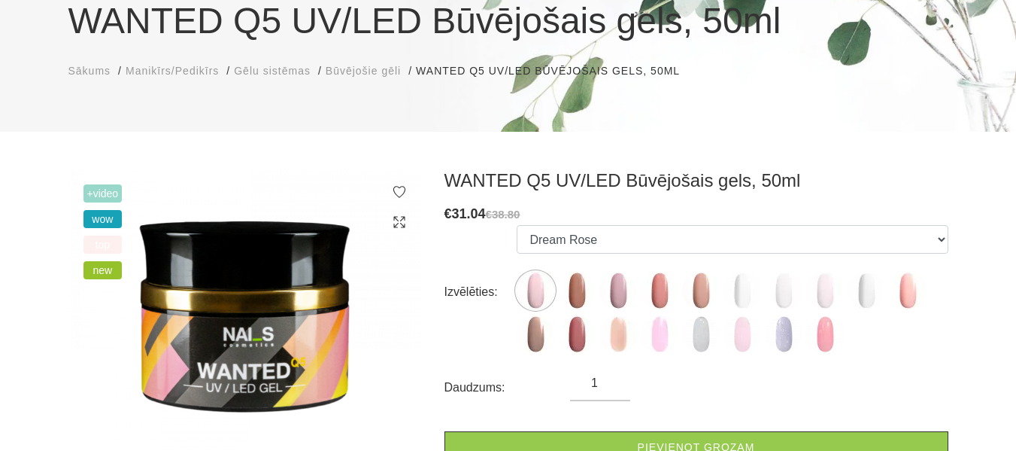
scroll to position [148, 0]
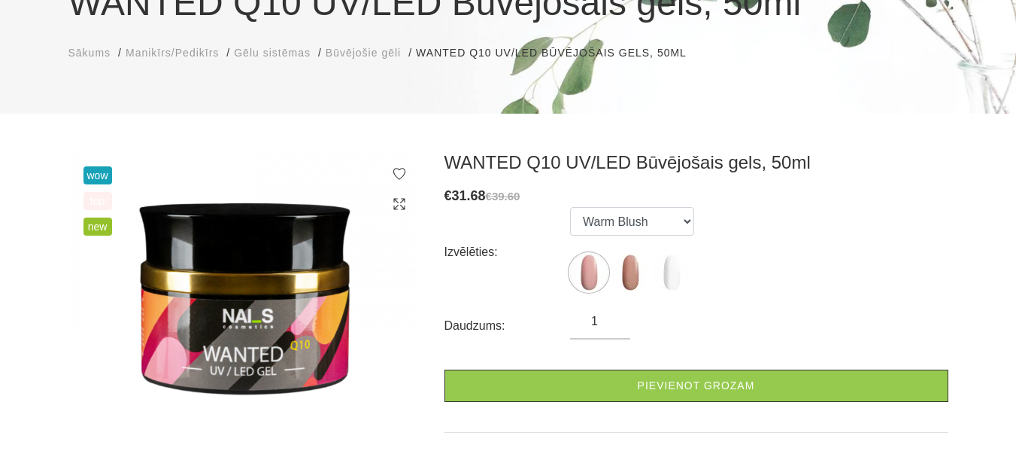
scroll to position [168, 0]
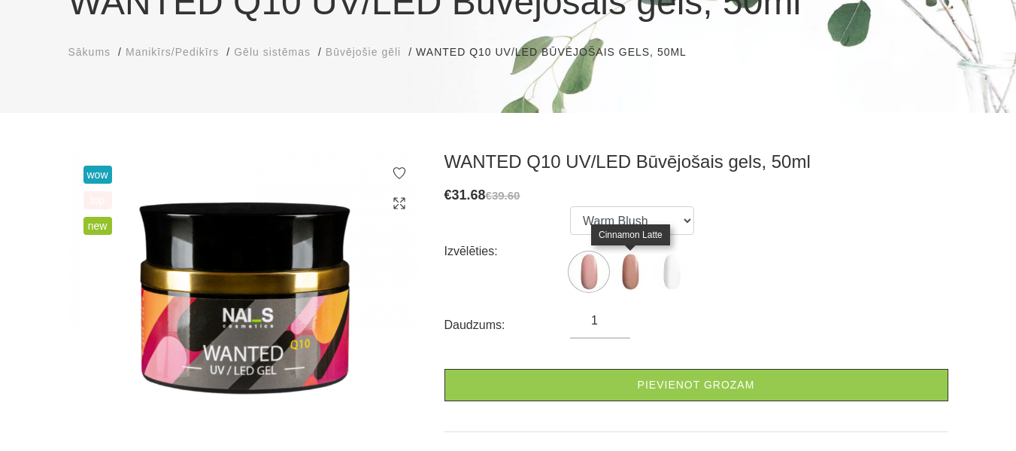
click at [634, 272] on img at bounding box center [631, 272] width 38 height 38
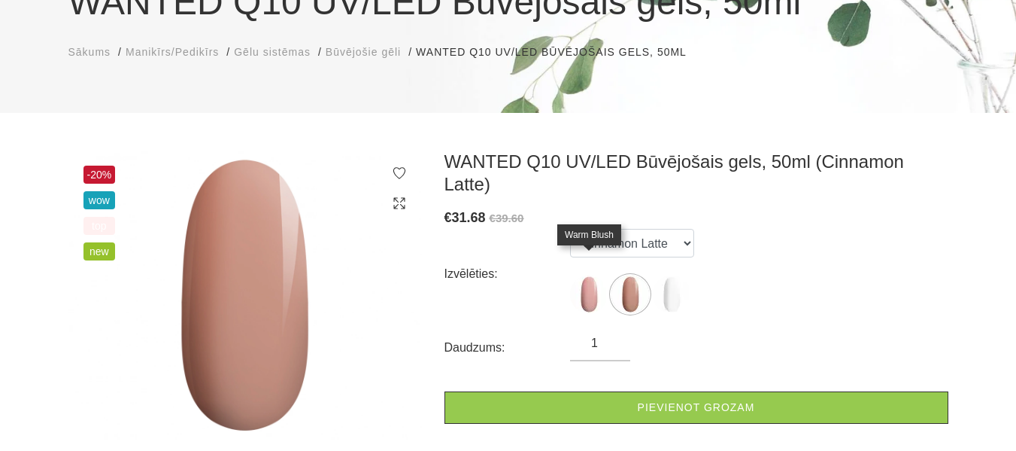
click at [592, 275] on img at bounding box center [589, 294] width 38 height 38
select select "4682"
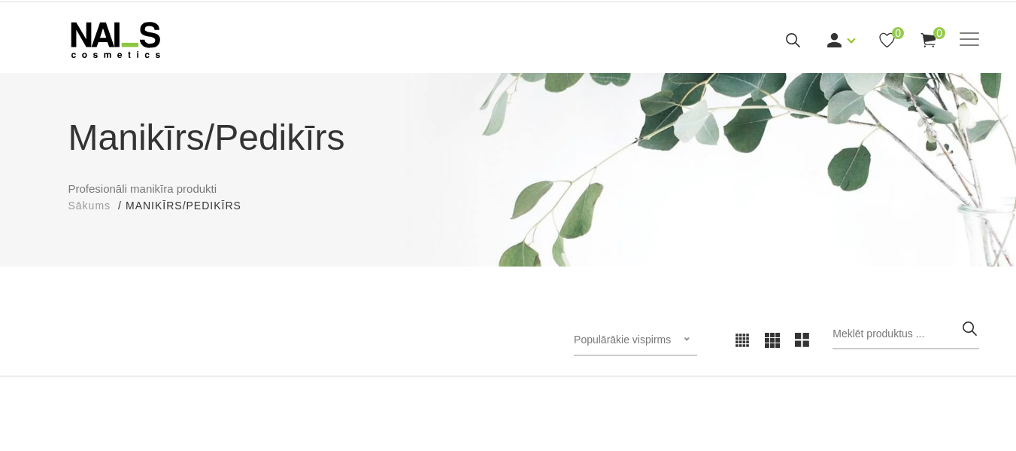
scroll to position [32, 0]
click at [0, 0] on link "Dažādi līdzekļi" at bounding box center [0, 0] width 0 height 0
click at [0, 0] on link "Klasiskais manikīrs" at bounding box center [0, 0] width 0 height 0
click at [0, 0] on link "Aksesuāri, piederumi" at bounding box center [0, 0] width 0 height 0
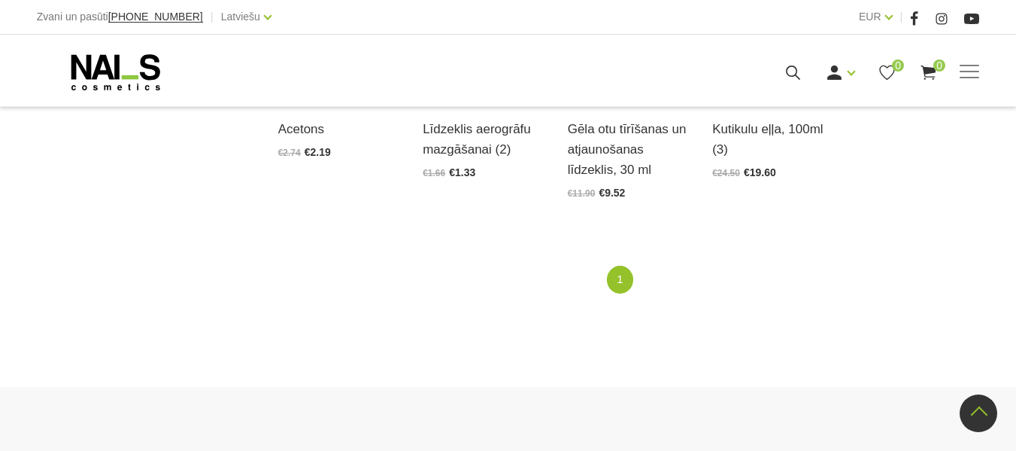
scroll to position [1158, 0]
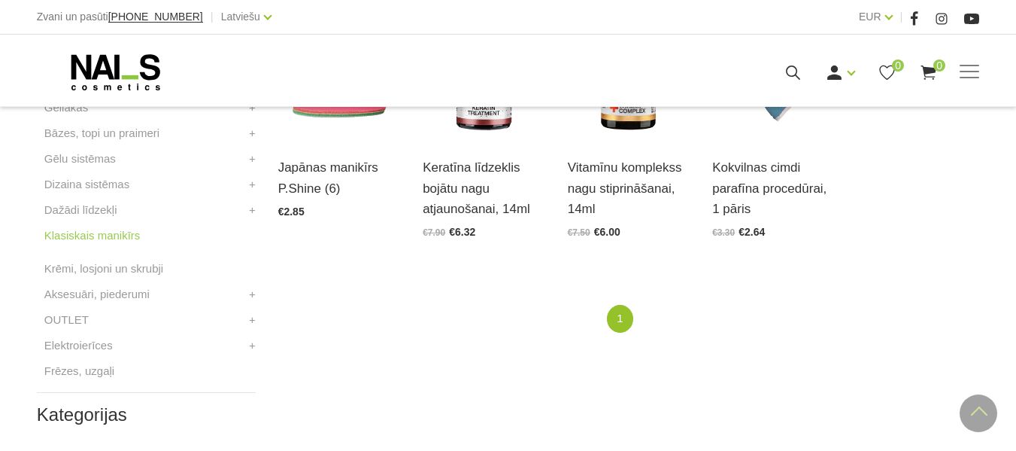
scroll to position [560, 0]
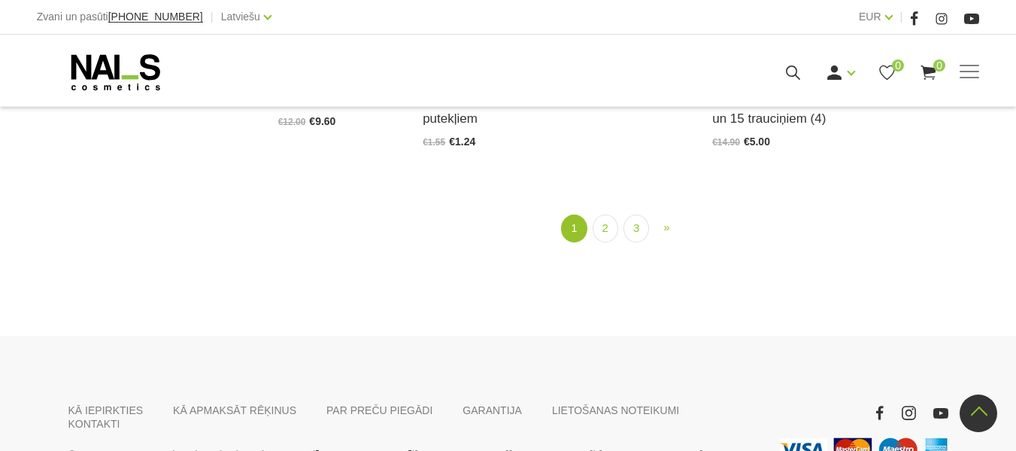
scroll to position [1852, 0]
click at [606, 223] on link "2" at bounding box center [606, 228] width 26 height 28
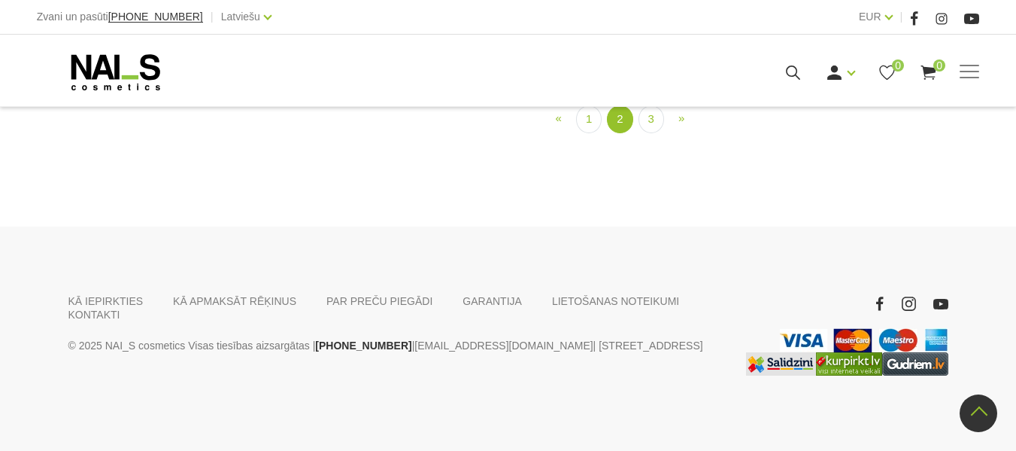
scroll to position [1713, 0]
click at [650, 133] on link "3" at bounding box center [652, 119] width 26 height 28
click at [0, 0] on link "Elektroierīces" at bounding box center [0, 0] width 0 height 0
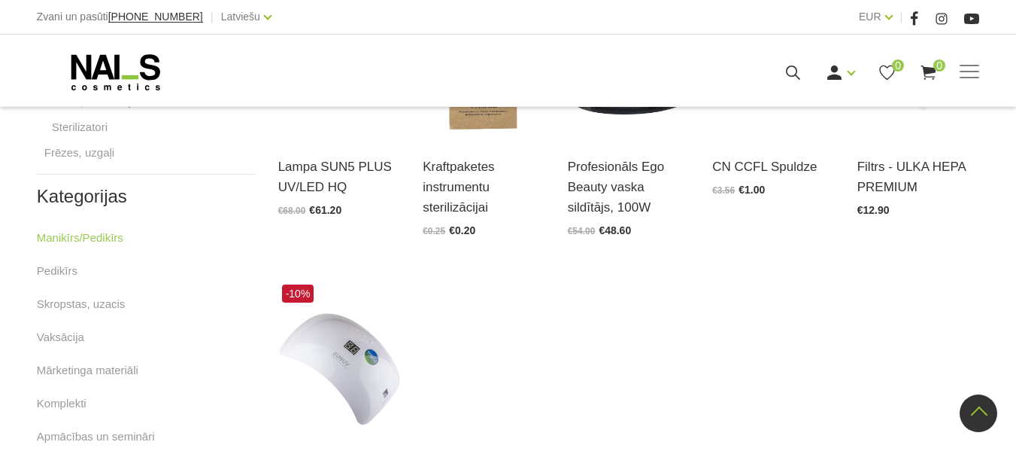
scroll to position [809, 0]
click at [261, 381] on div "Kategorijas Manikīrs/Pedikīrs 11 Gēllakas MIRROR COLOR Gel polish ROSE Gēllakas…" at bounding box center [147, 158] width 242 height 1003
click at [0, 0] on link "Frēzes, uzgaļi" at bounding box center [0, 0] width 0 height 0
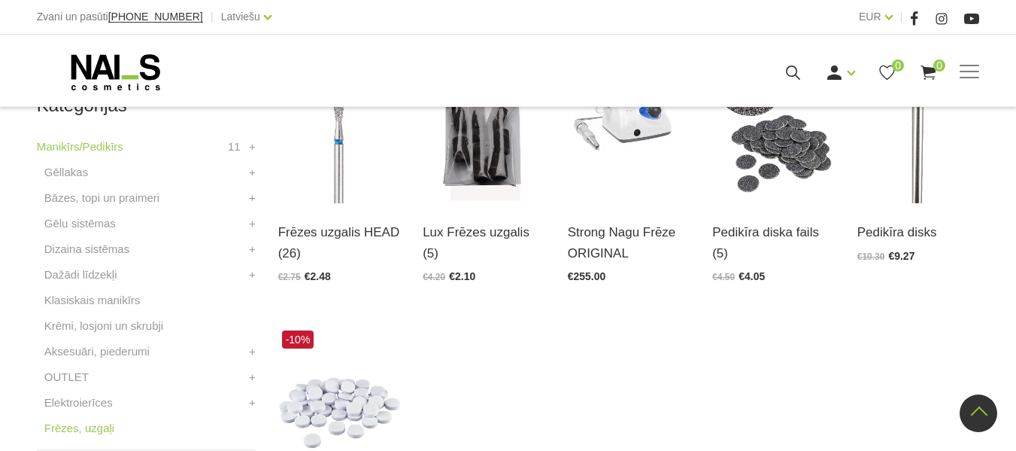
scroll to position [431, 0]
